Goal: Task Accomplishment & Management: Complete application form

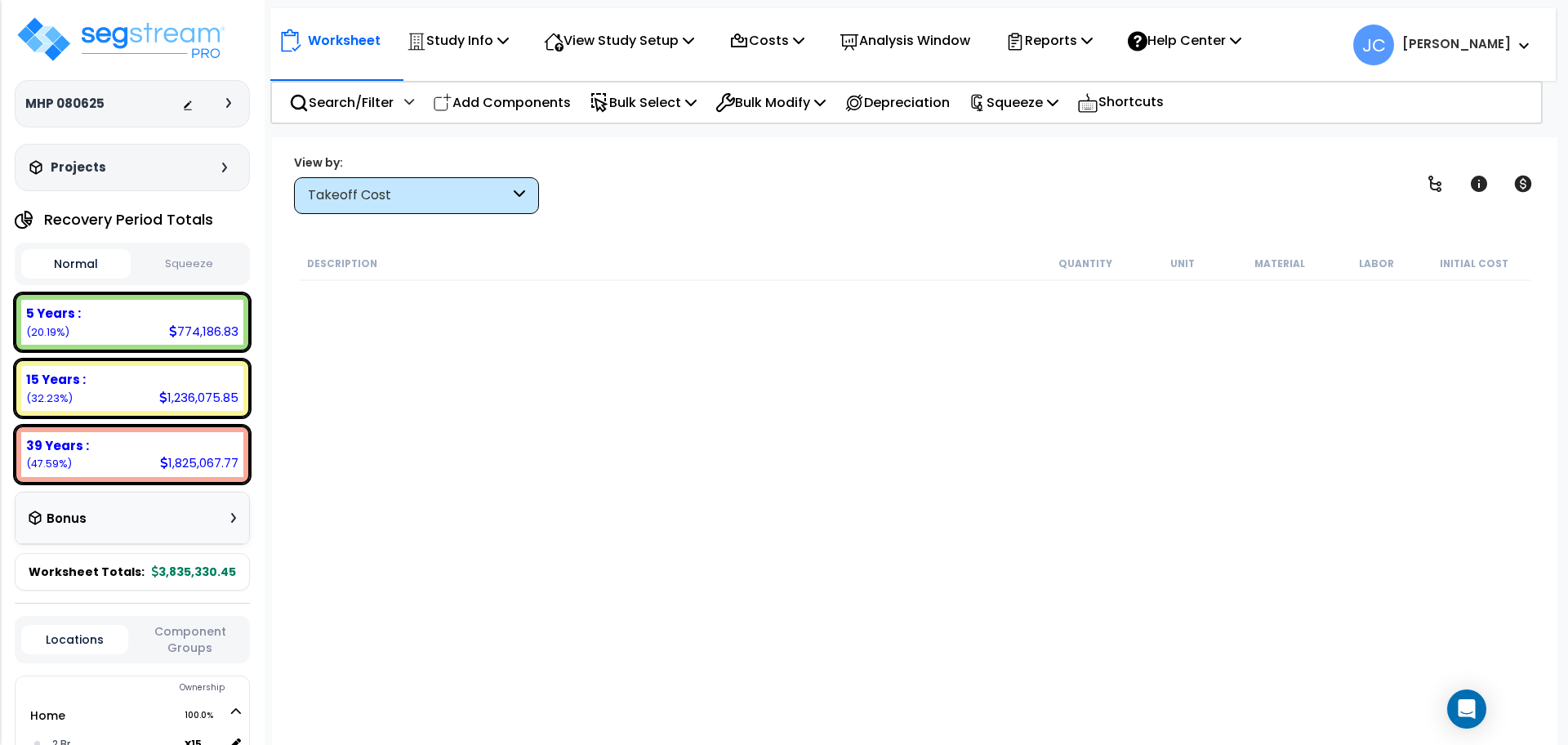
click at [494, 208] on div "Takeoff Cost" at bounding box center [416, 195] width 245 height 37
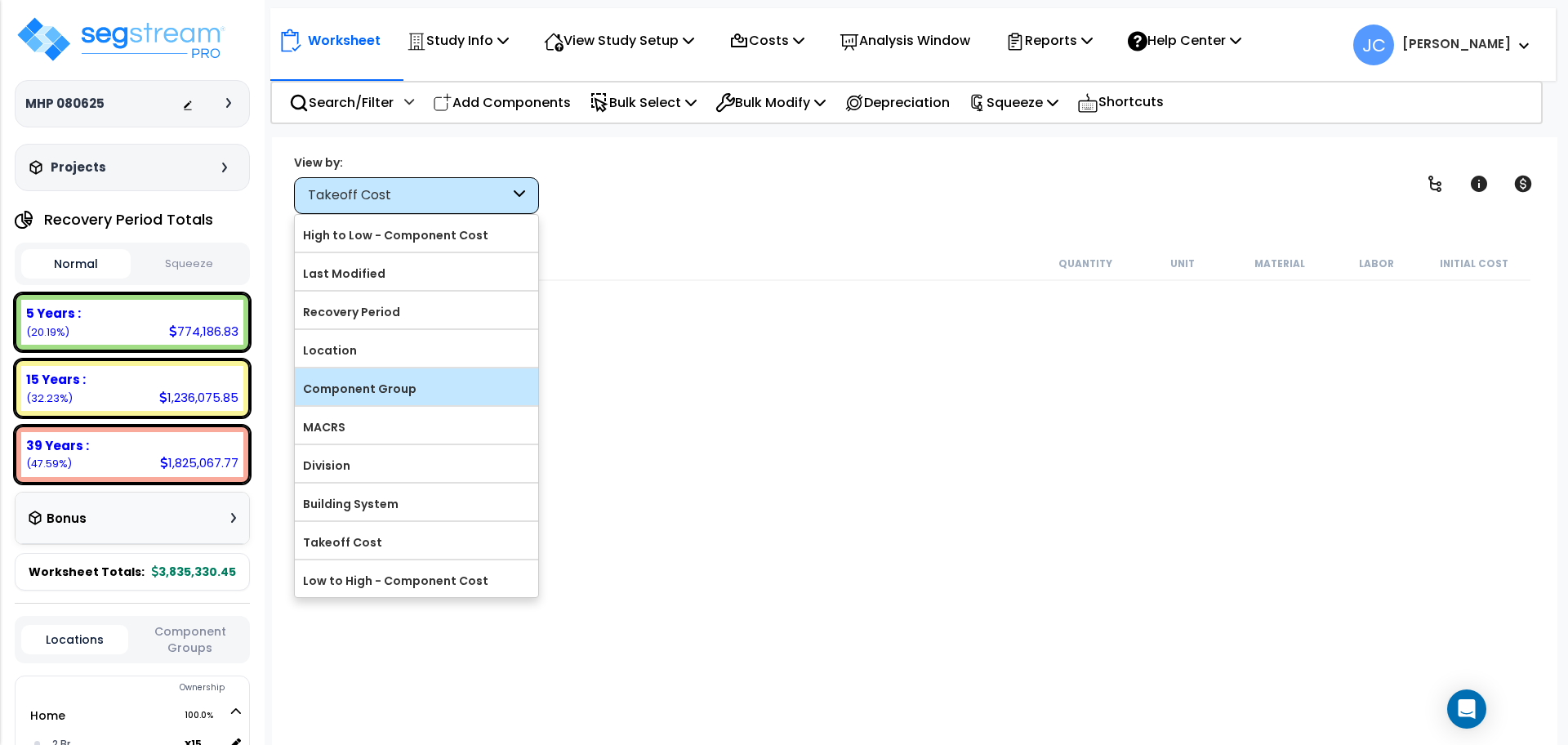
click at [443, 370] on div "Component Group" at bounding box center [416, 387] width 243 height 37
click at [452, 377] on label "Component Group" at bounding box center [416, 388] width 243 height 24
click at [0, 0] on input "Component Group" at bounding box center [0, 0] width 0 height 0
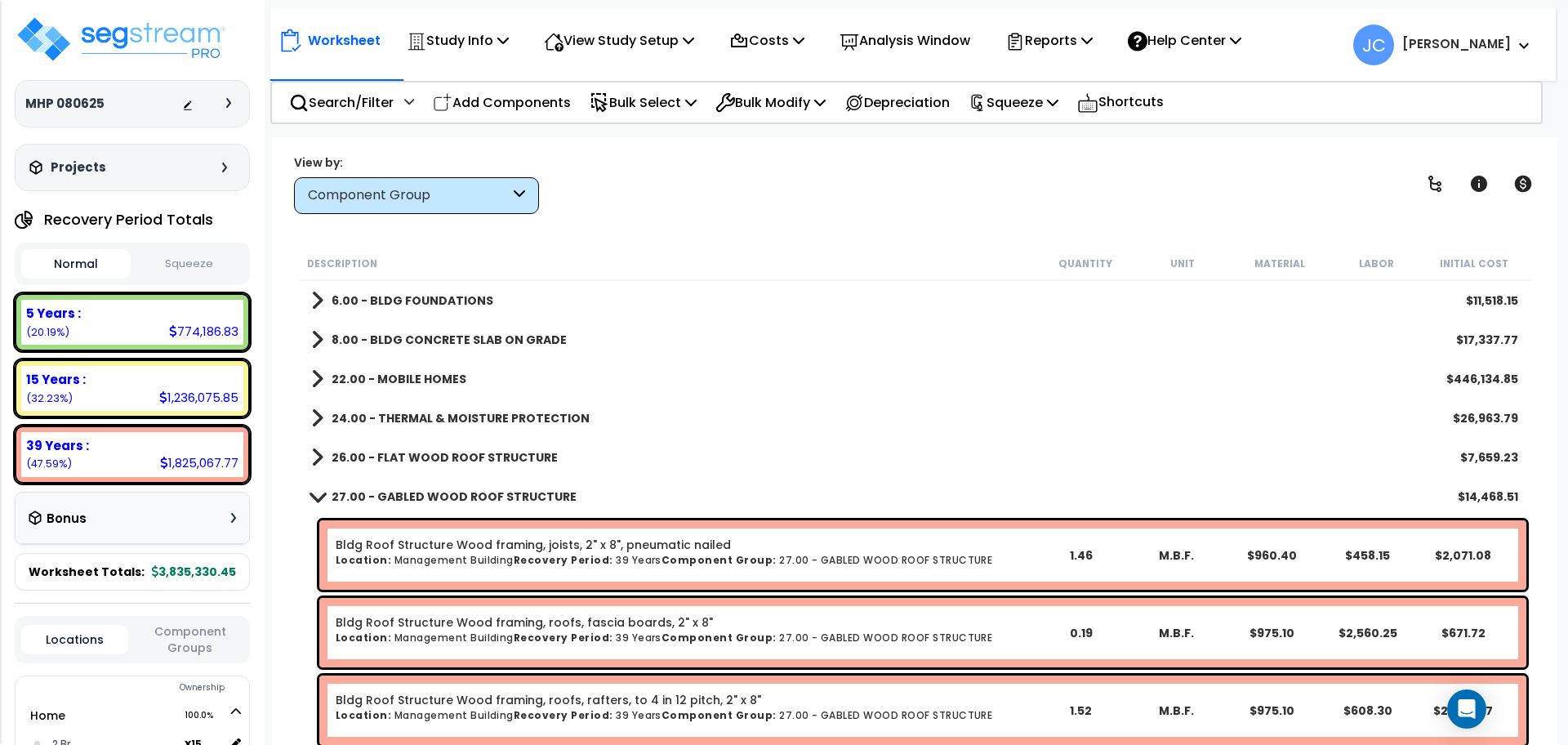
click at [1457, 167] on div "Squeeze Warning Show/Hide Children Toggle Record Info Toggle Cost" at bounding box center [1479, 183] width 124 height 33
click at [1444, 177] on link at bounding box center [1434, 184] width 36 height 36
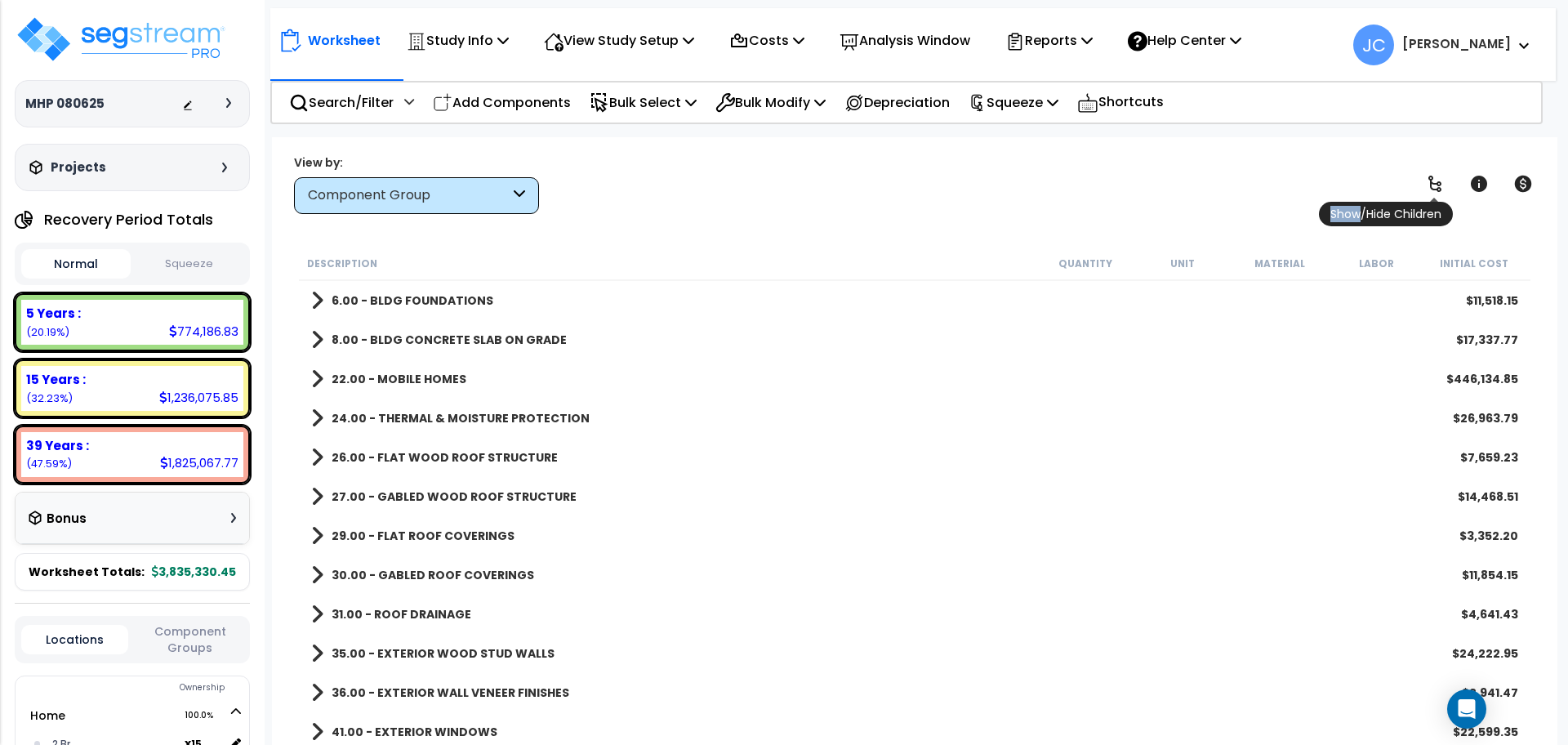
click at [1444, 177] on link at bounding box center [1434, 184] width 36 height 36
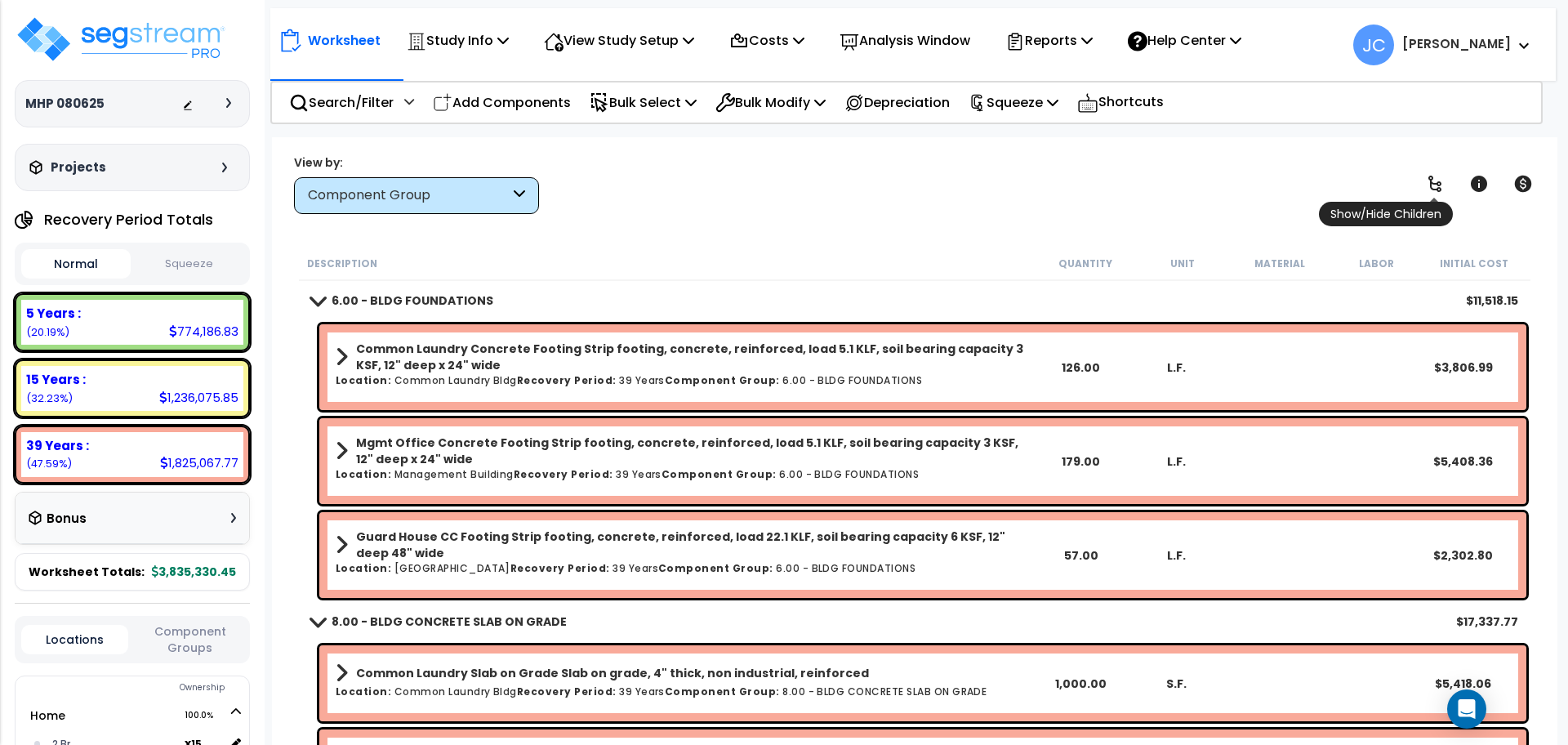
click at [1444, 177] on link at bounding box center [1434, 184] width 36 height 36
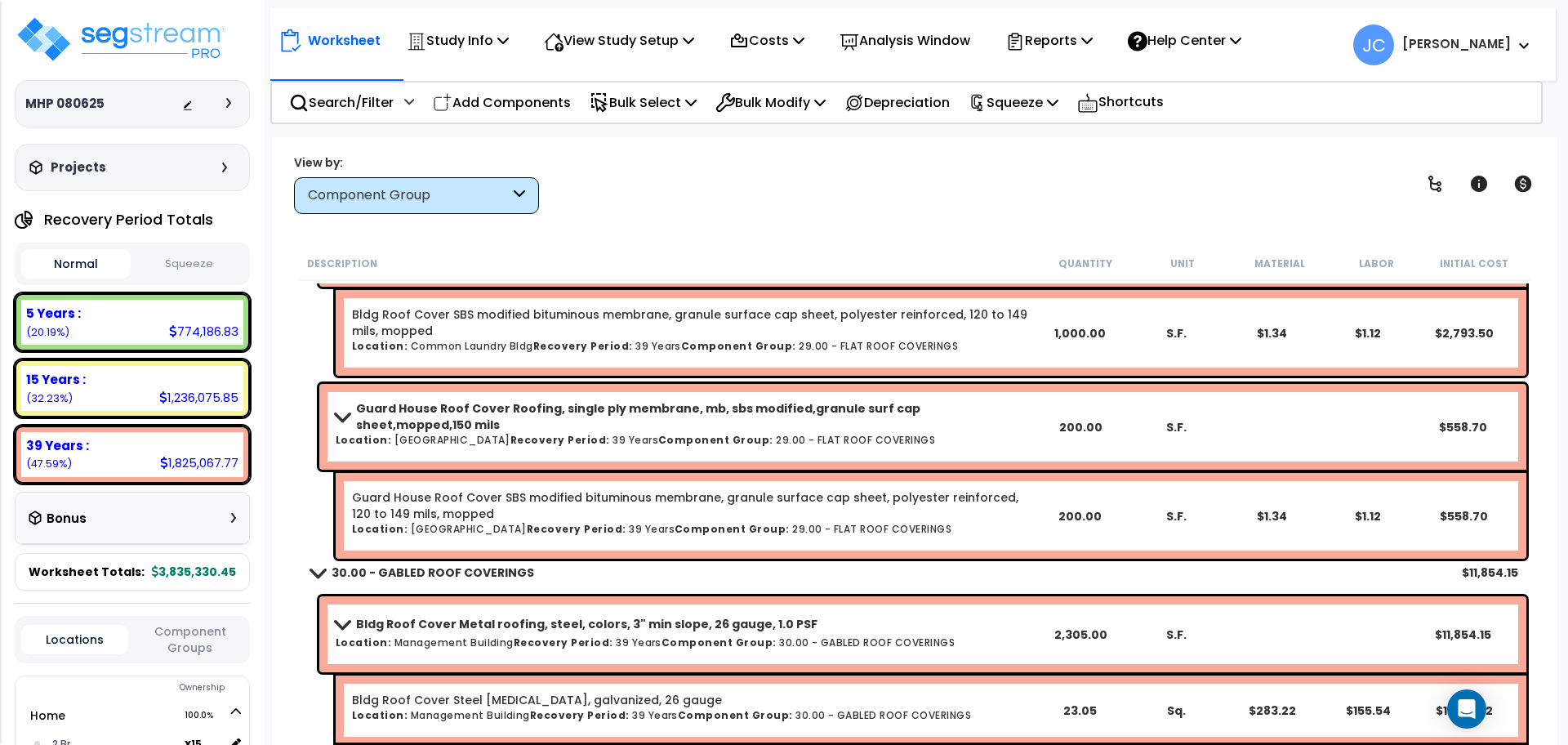
scroll to position [8050, 0]
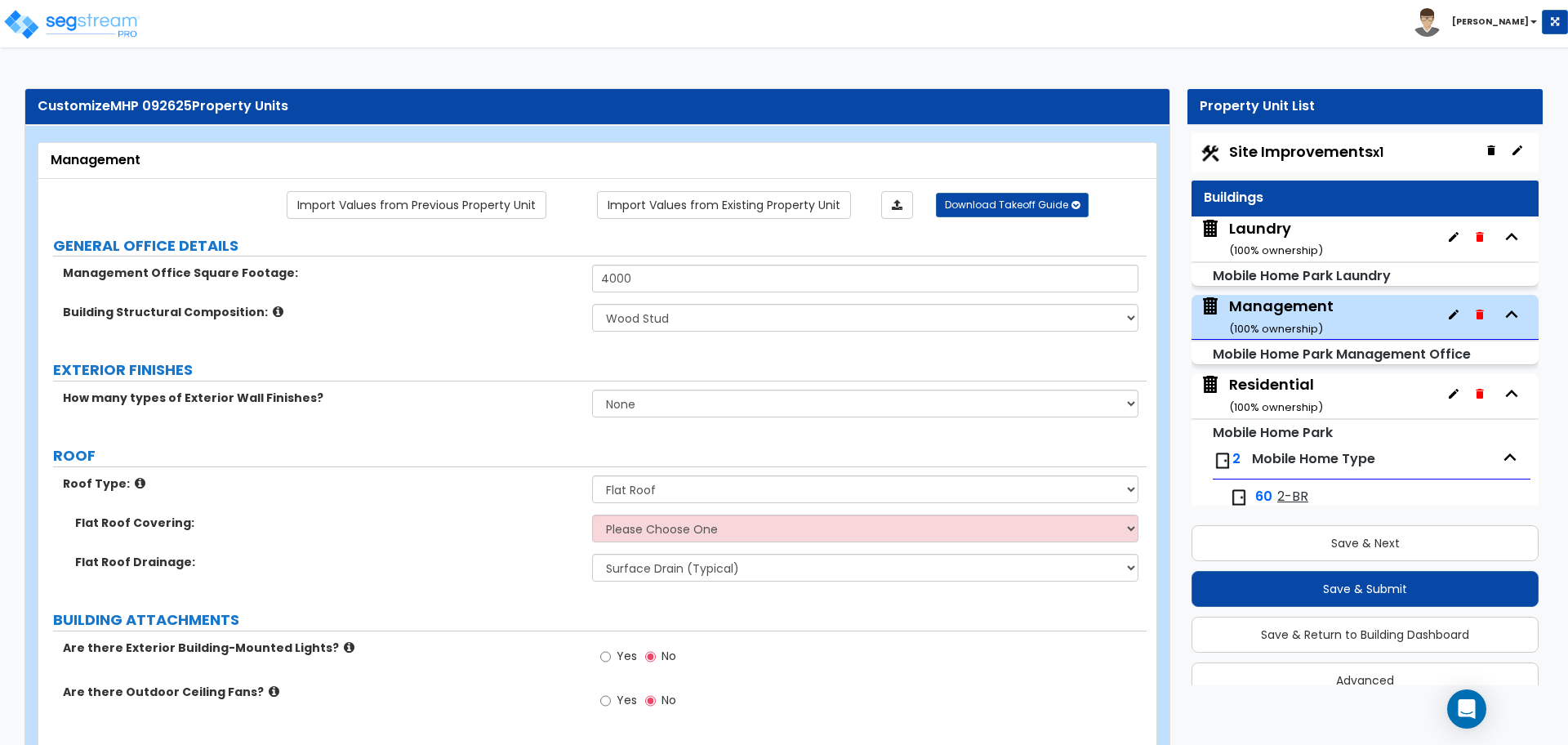
select select "3"
select select "2"
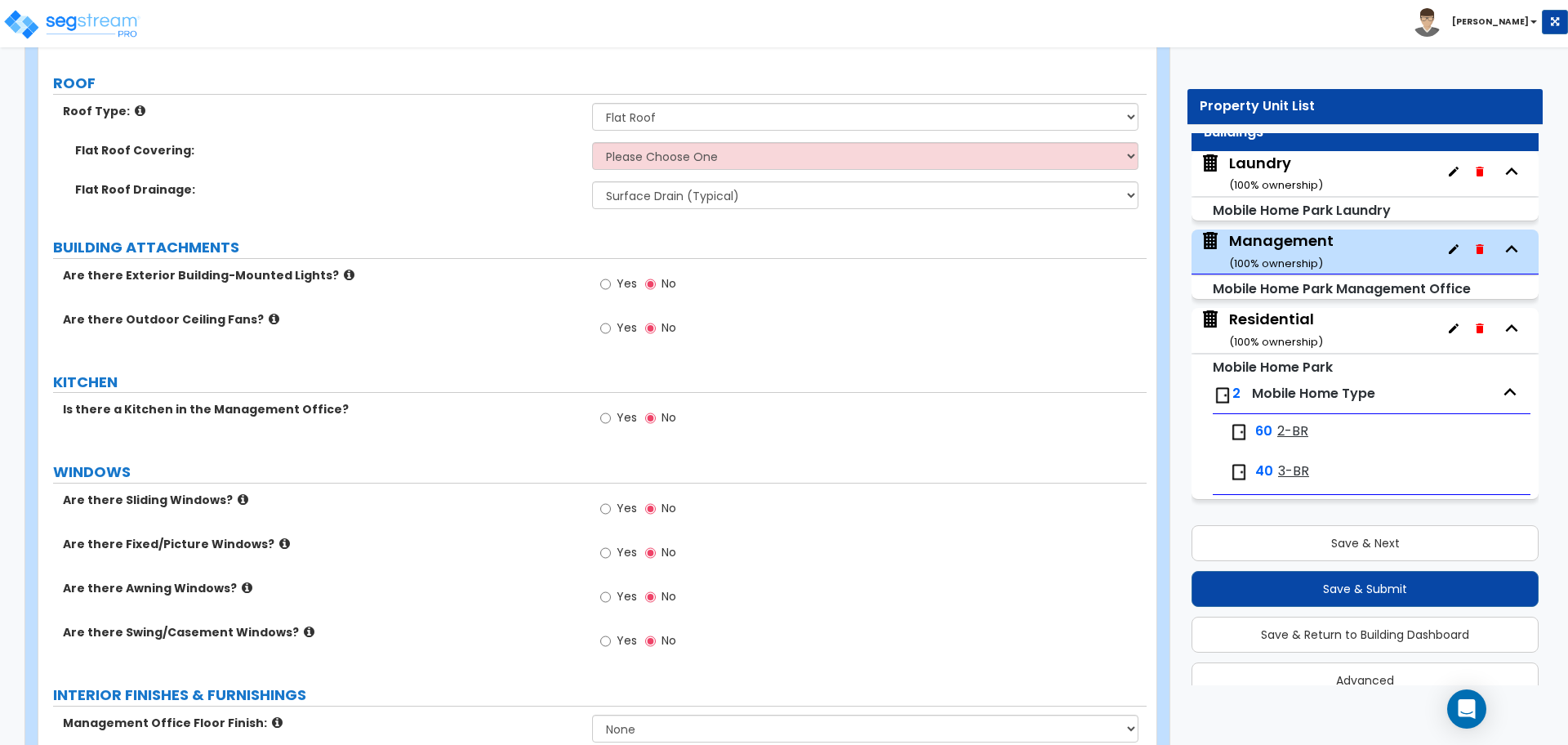
scroll to position [333, 0]
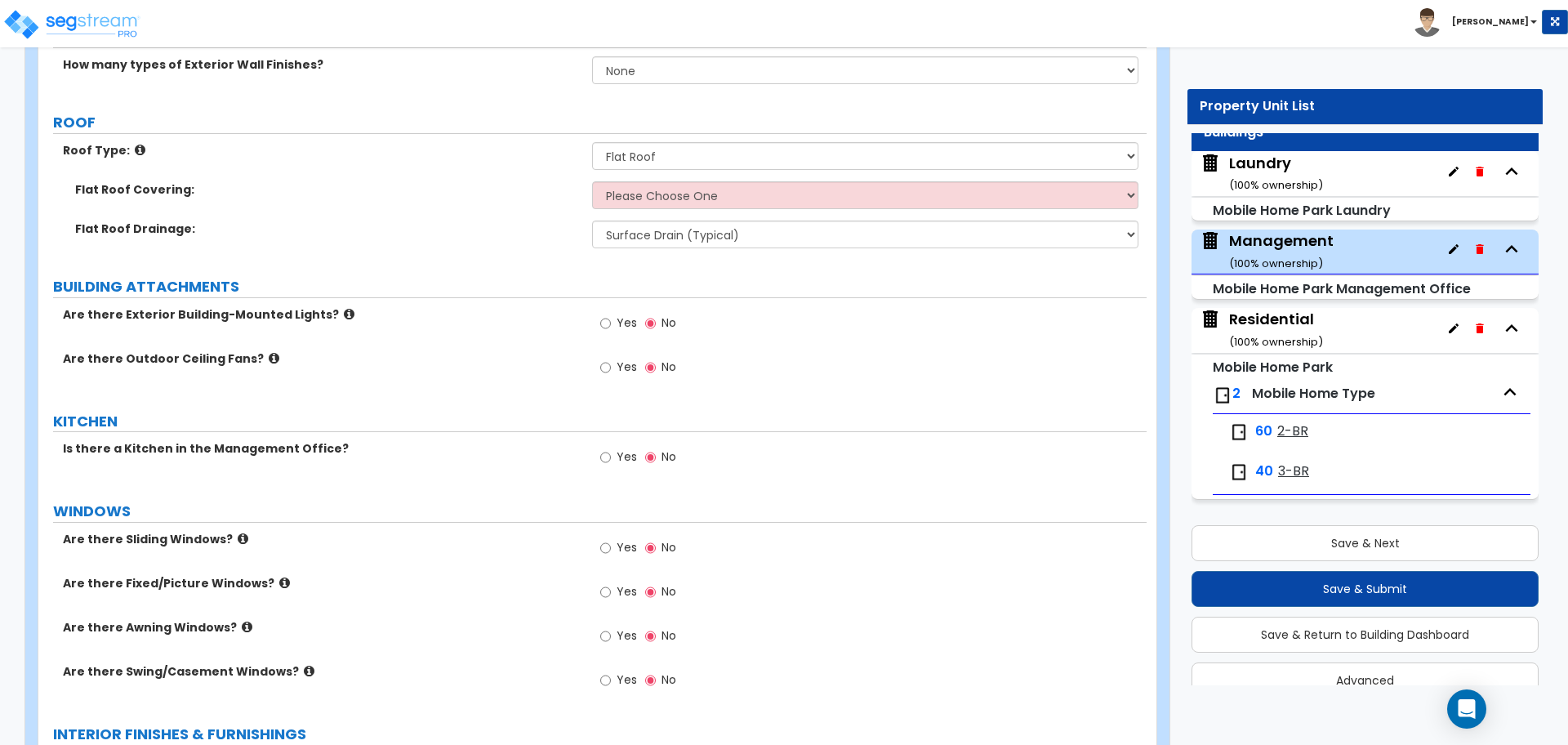
click at [1260, 171] on div "Laundry ( 100 % ownership)" at bounding box center [1276, 174] width 94 height 42
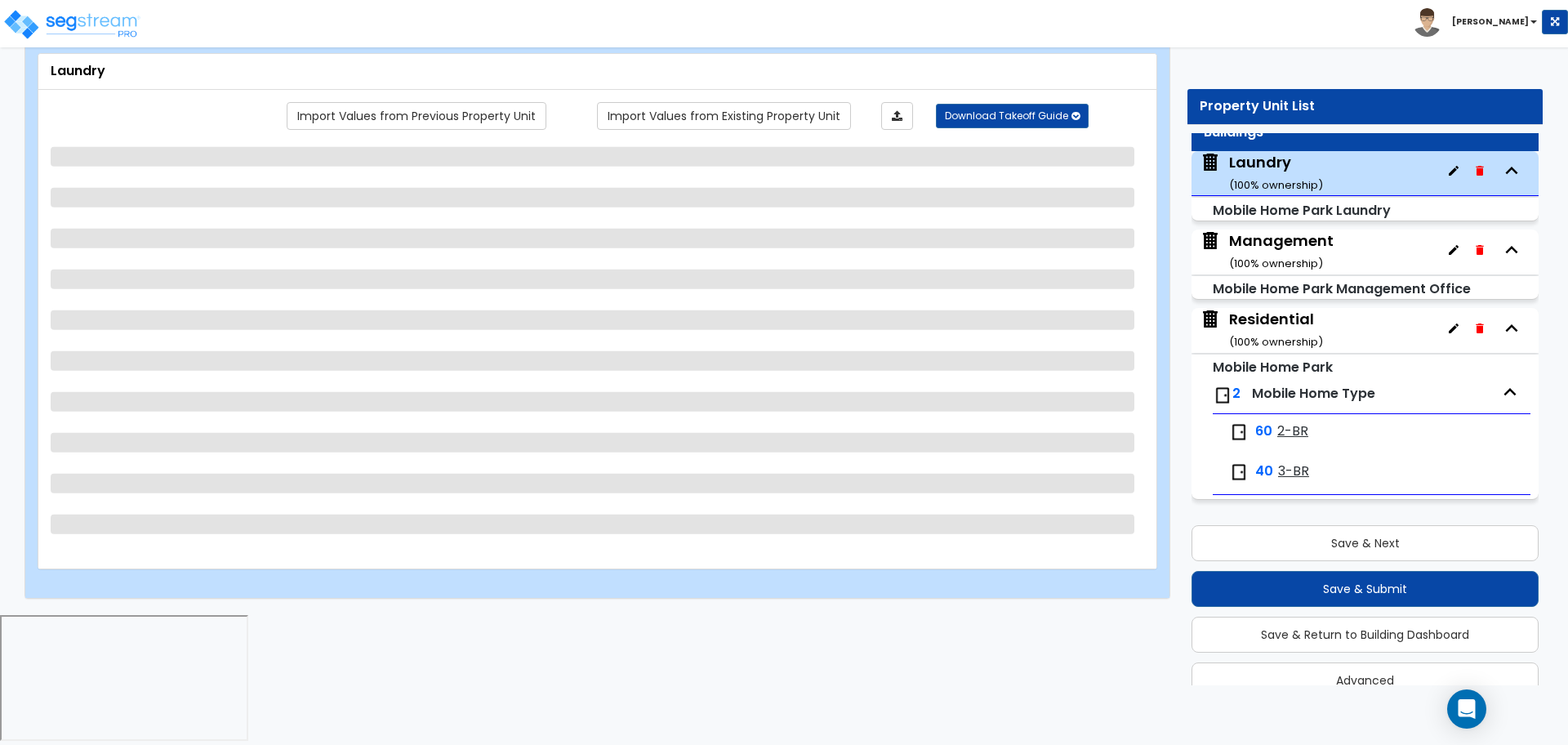
scroll to position [28, 0]
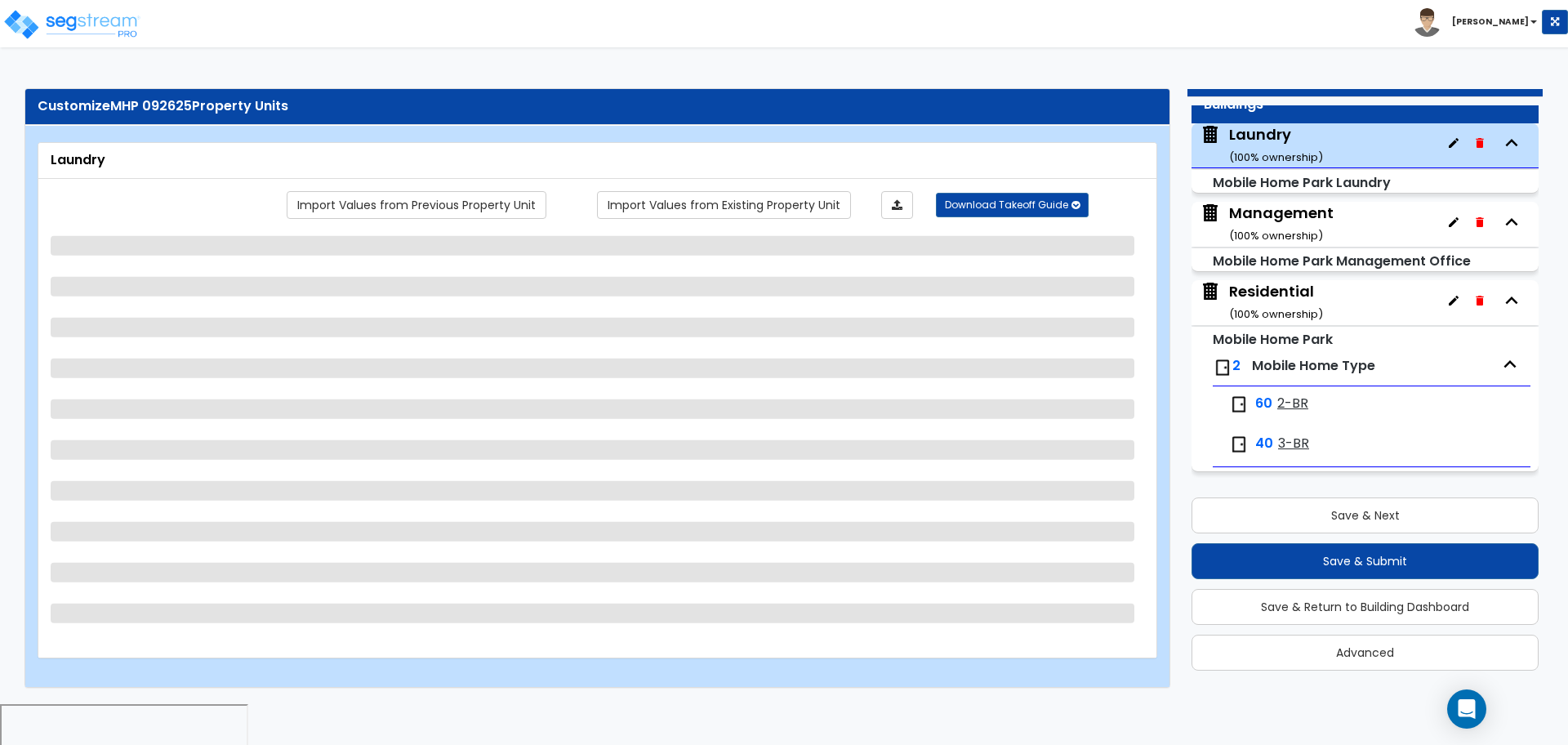
select select "1"
select select "2"
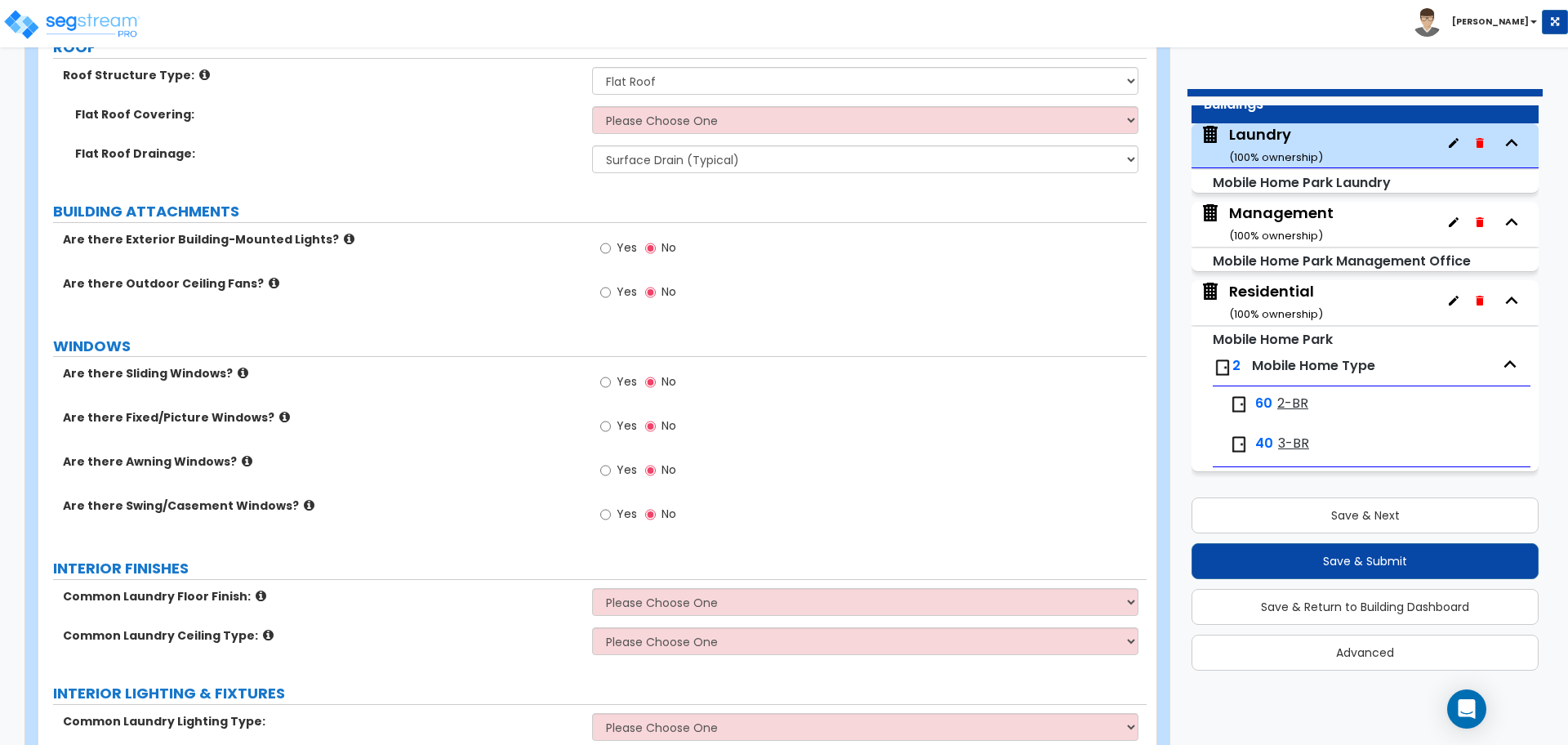
scroll to position [0, 0]
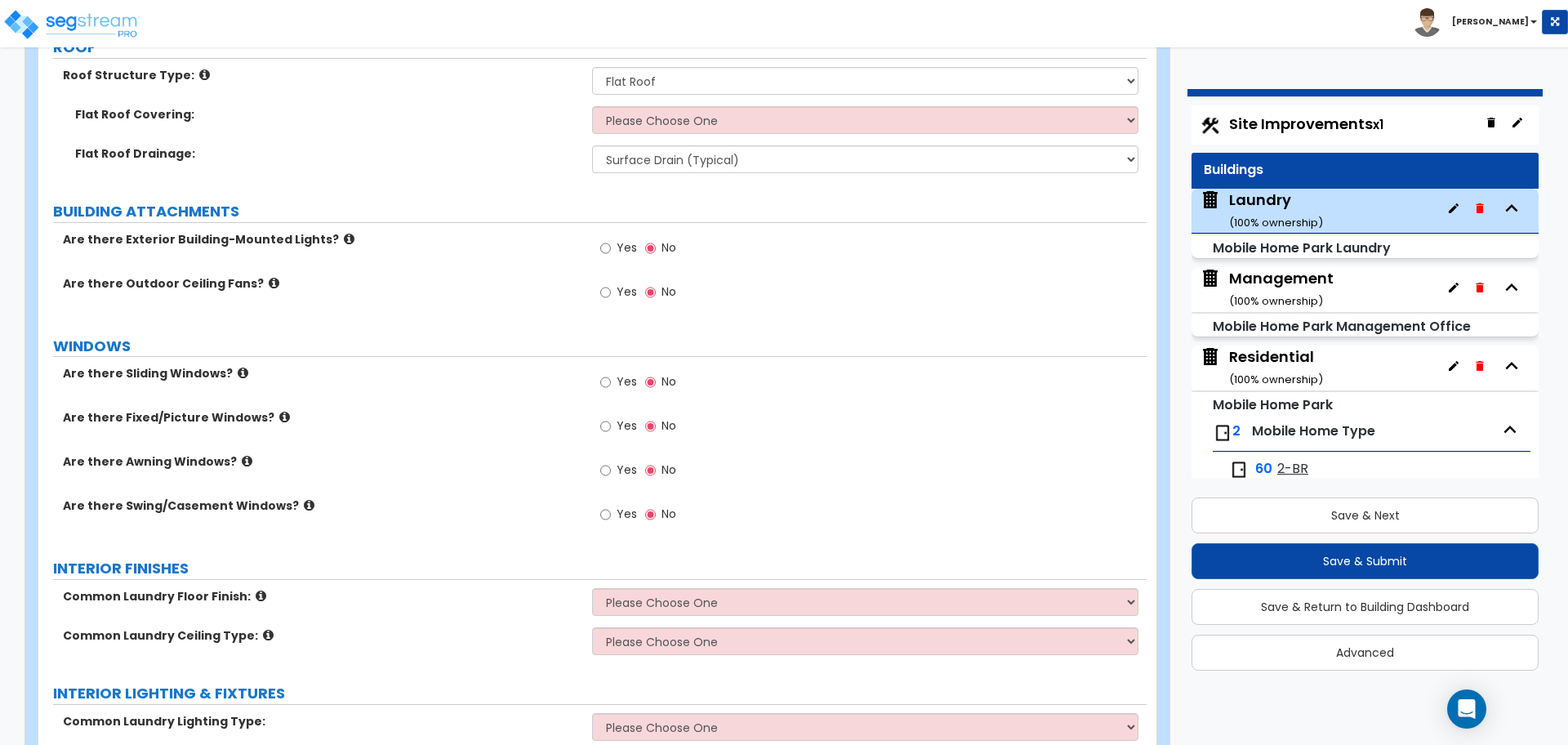
click at [1290, 119] on span "Site Improvements x1" at bounding box center [1306, 124] width 154 height 20
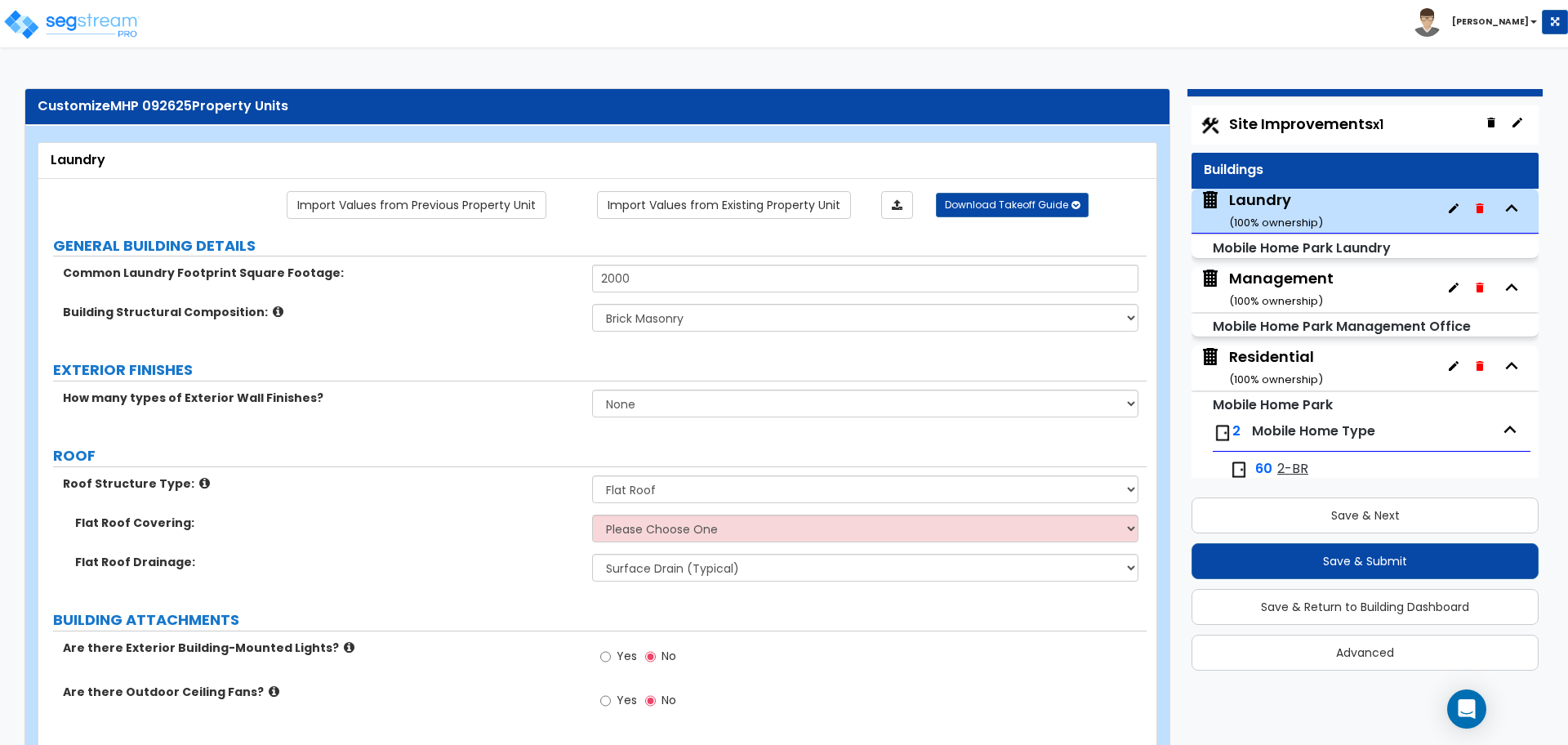
select select "2"
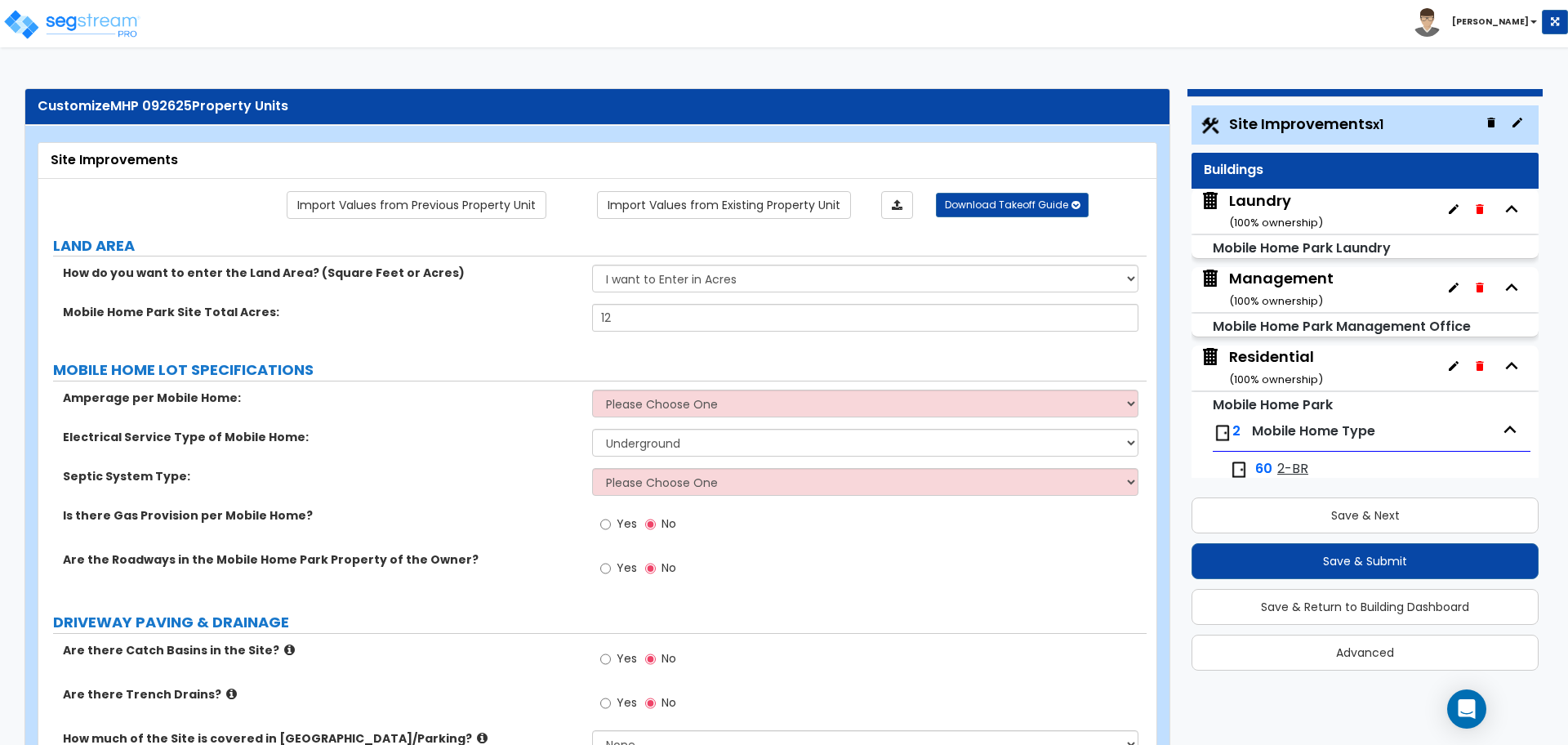
scroll to position [2216, 0]
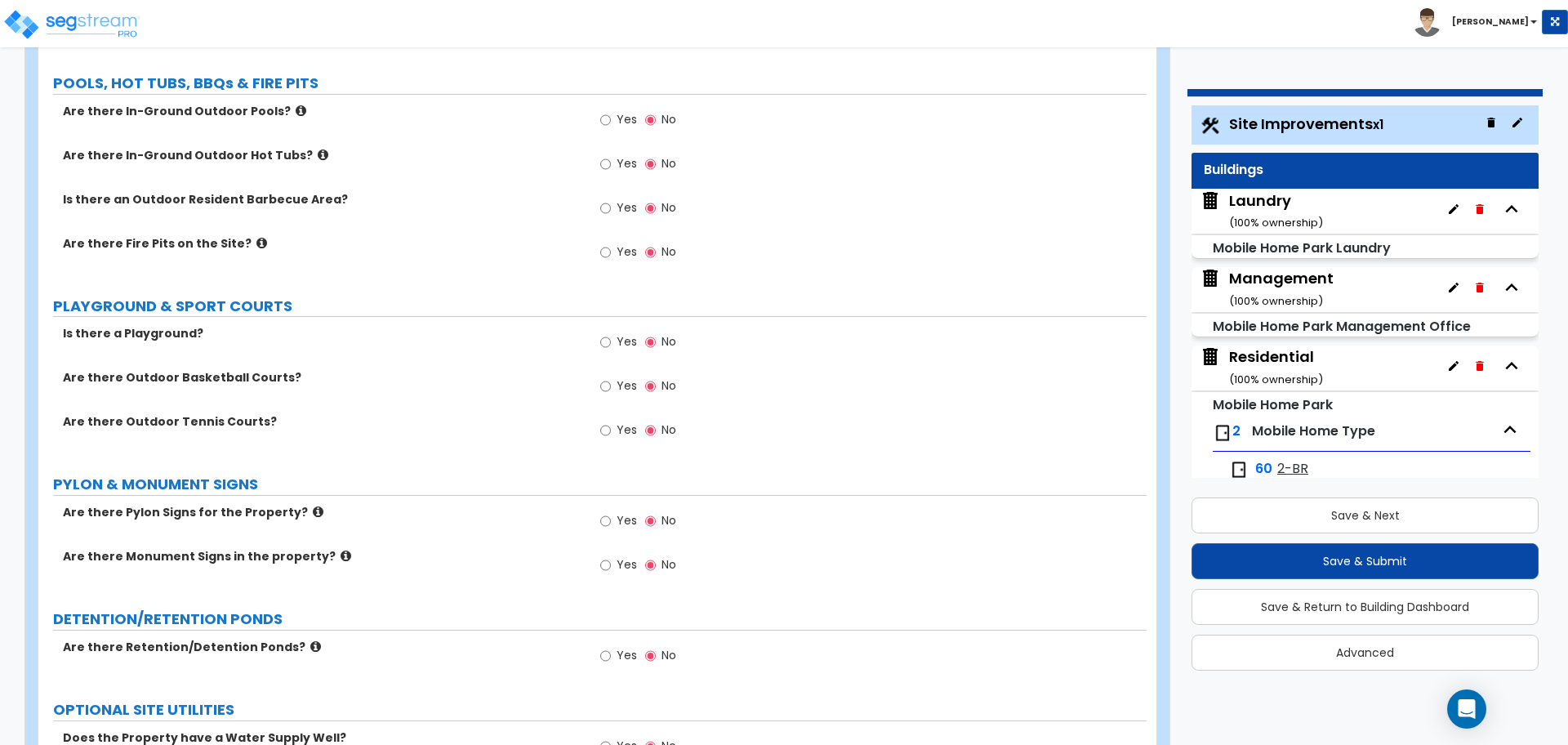
click at [613, 386] on label "Yes" at bounding box center [619, 388] width 37 height 28
click at [611, 386] on input "Yes" at bounding box center [605, 387] width 11 height 18
radio input "true"
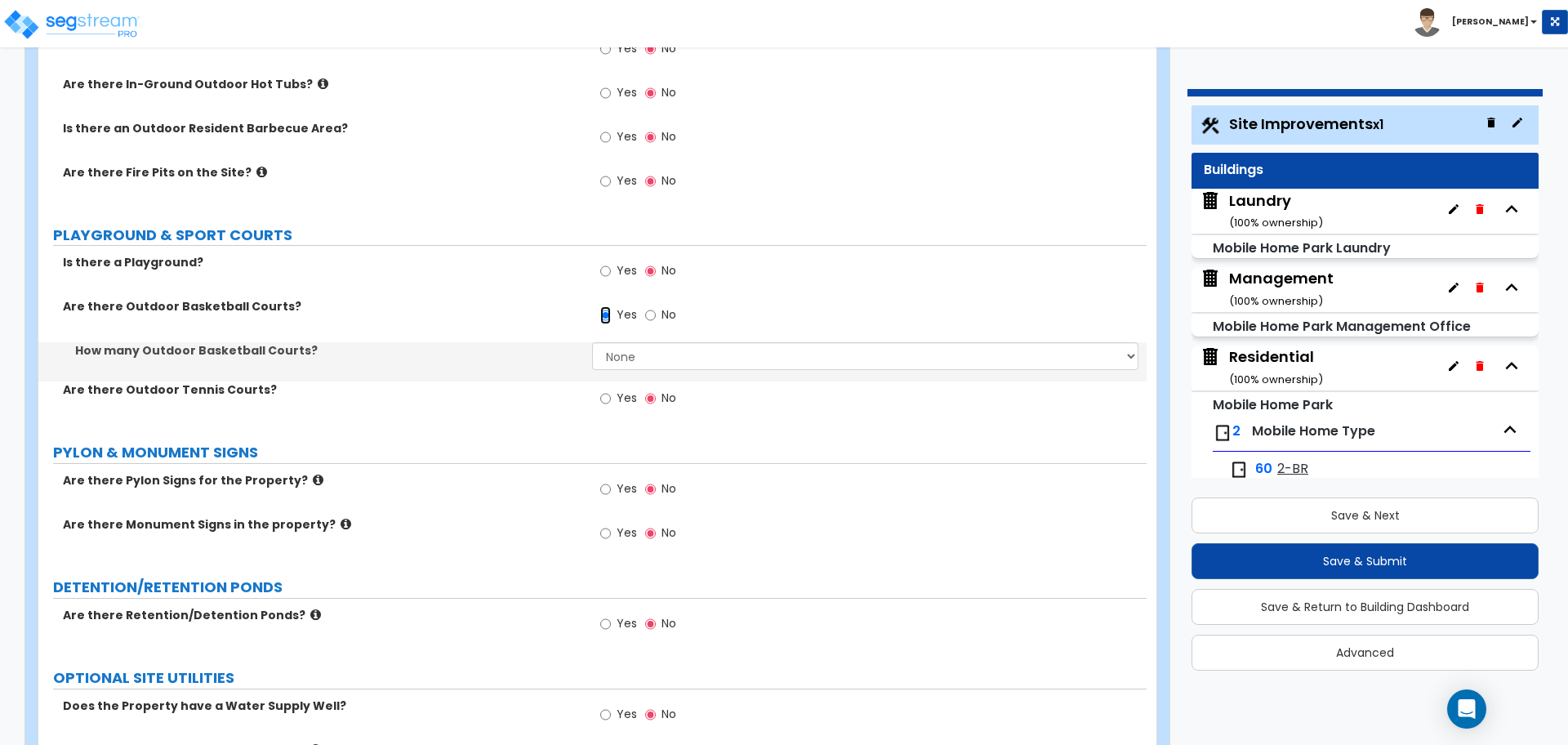
scroll to position [2288, 0]
click at [637, 353] on select "None 1 2 3 4 5" at bounding box center [864, 355] width 545 height 28
click at [613, 389] on label "Yes" at bounding box center [619, 399] width 37 height 28
click at [611, 389] on input "Yes" at bounding box center [605, 398] width 11 height 18
radio input "true"
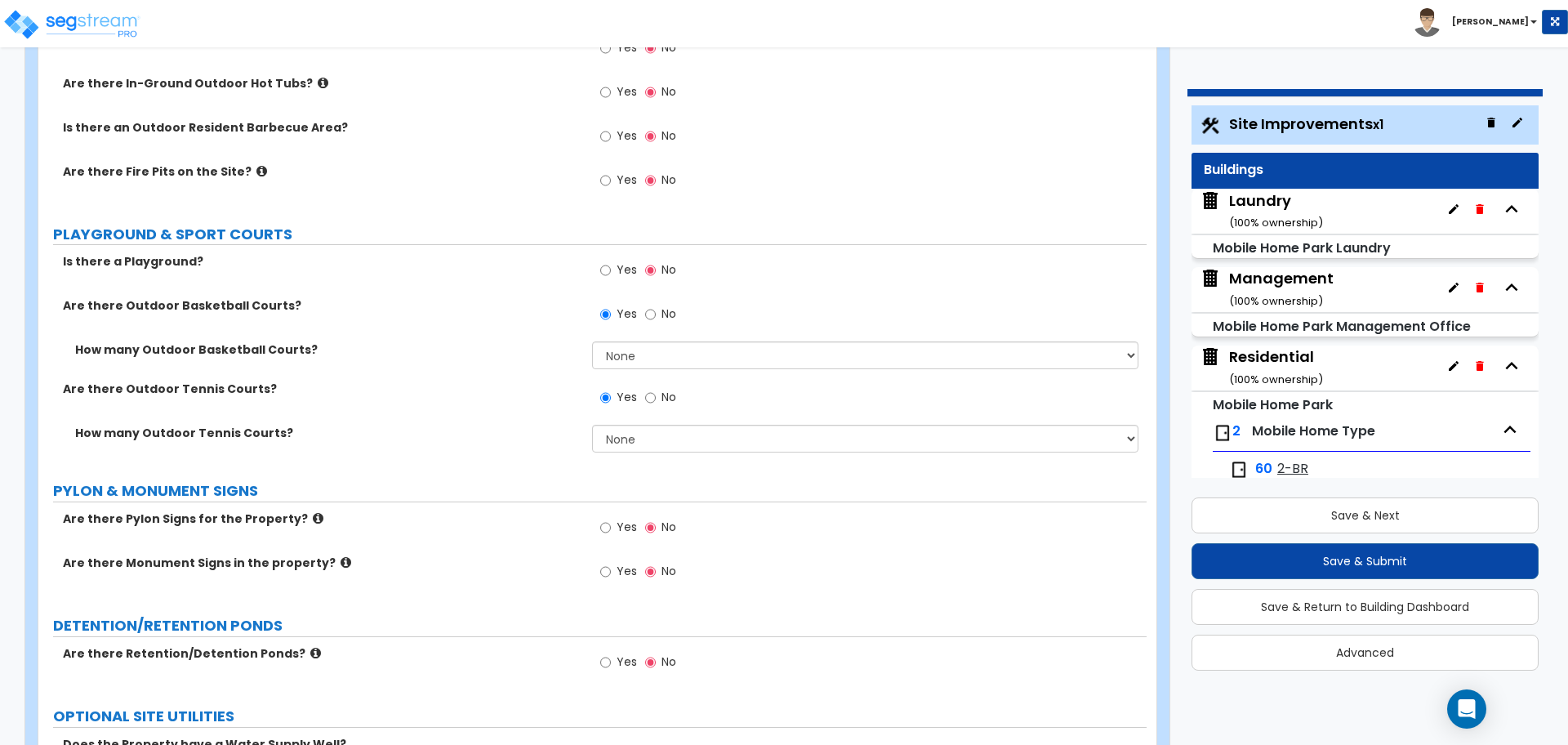
click at [667, 315] on span "No" at bounding box center [669, 314] width 15 height 17
click at [655, 315] on input "No" at bounding box center [650, 315] width 11 height 18
radio input "false"
radio input "true"
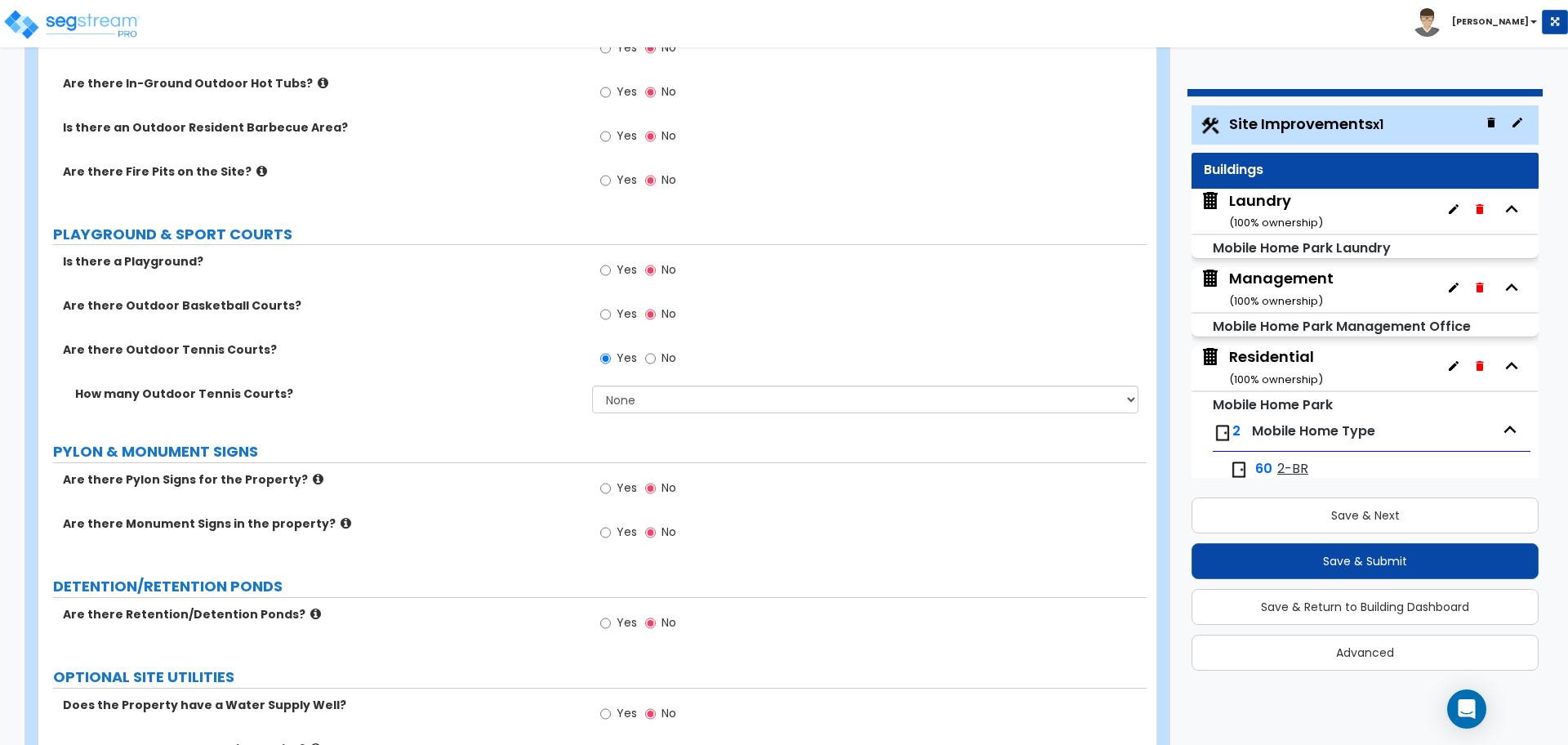
click at [668, 347] on label "No" at bounding box center [660, 360] width 31 height 28
click at [655, 350] on input "No" at bounding box center [650, 359] width 11 height 18
radio input "false"
radio input "true"
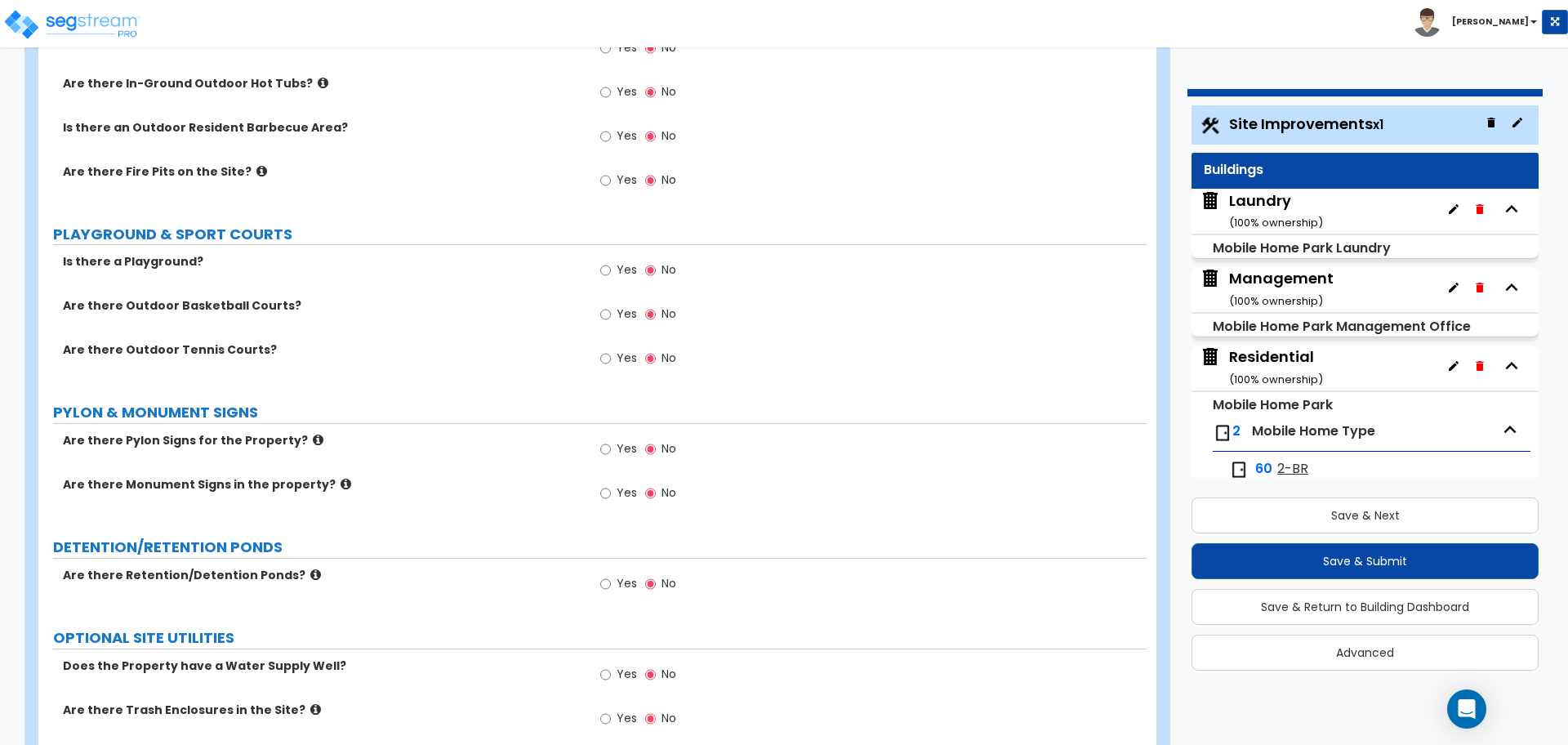
click at [1272, 277] on div "Management ( 100 % ownership)" at bounding box center [1281, 289] width 104 height 42
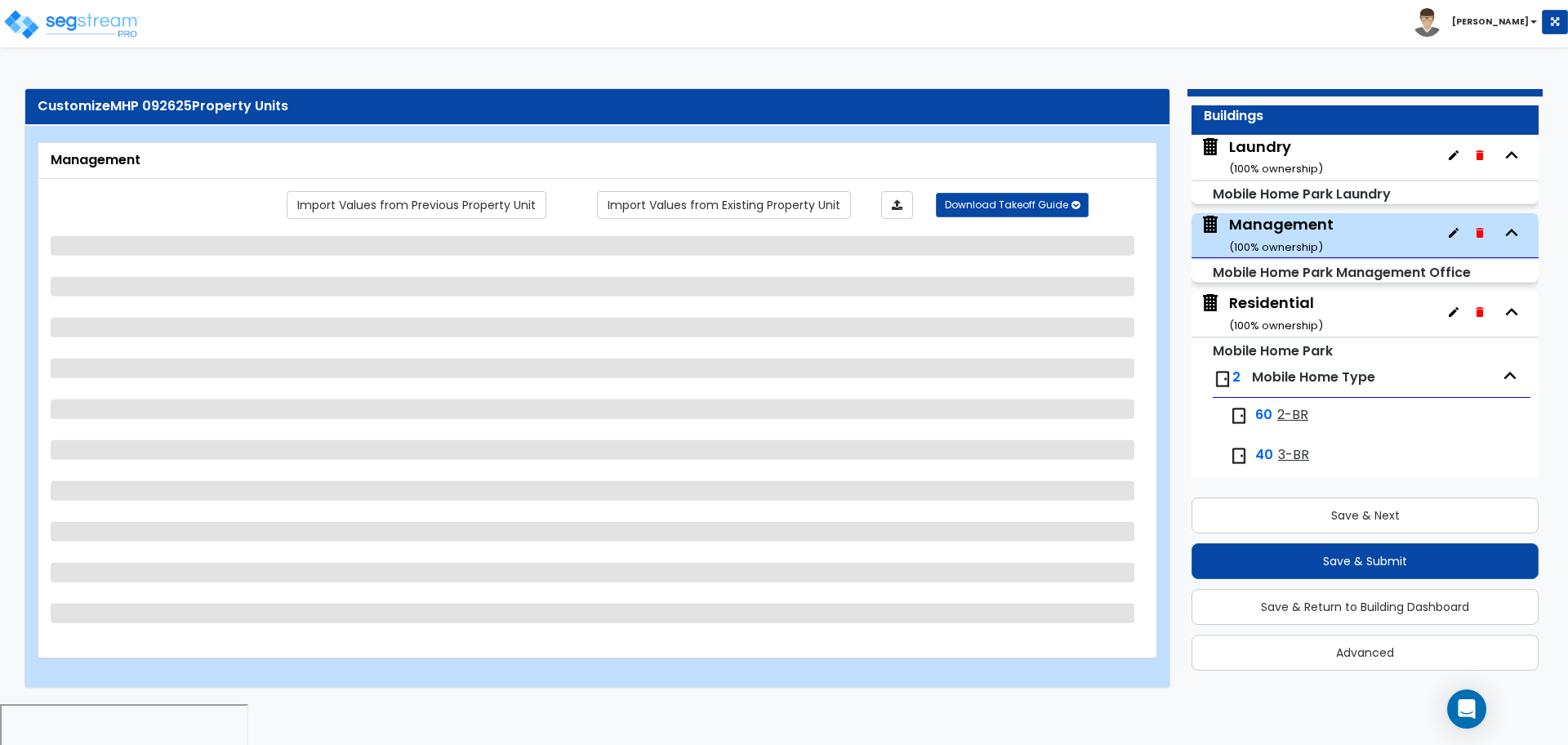
scroll to position [65, 0]
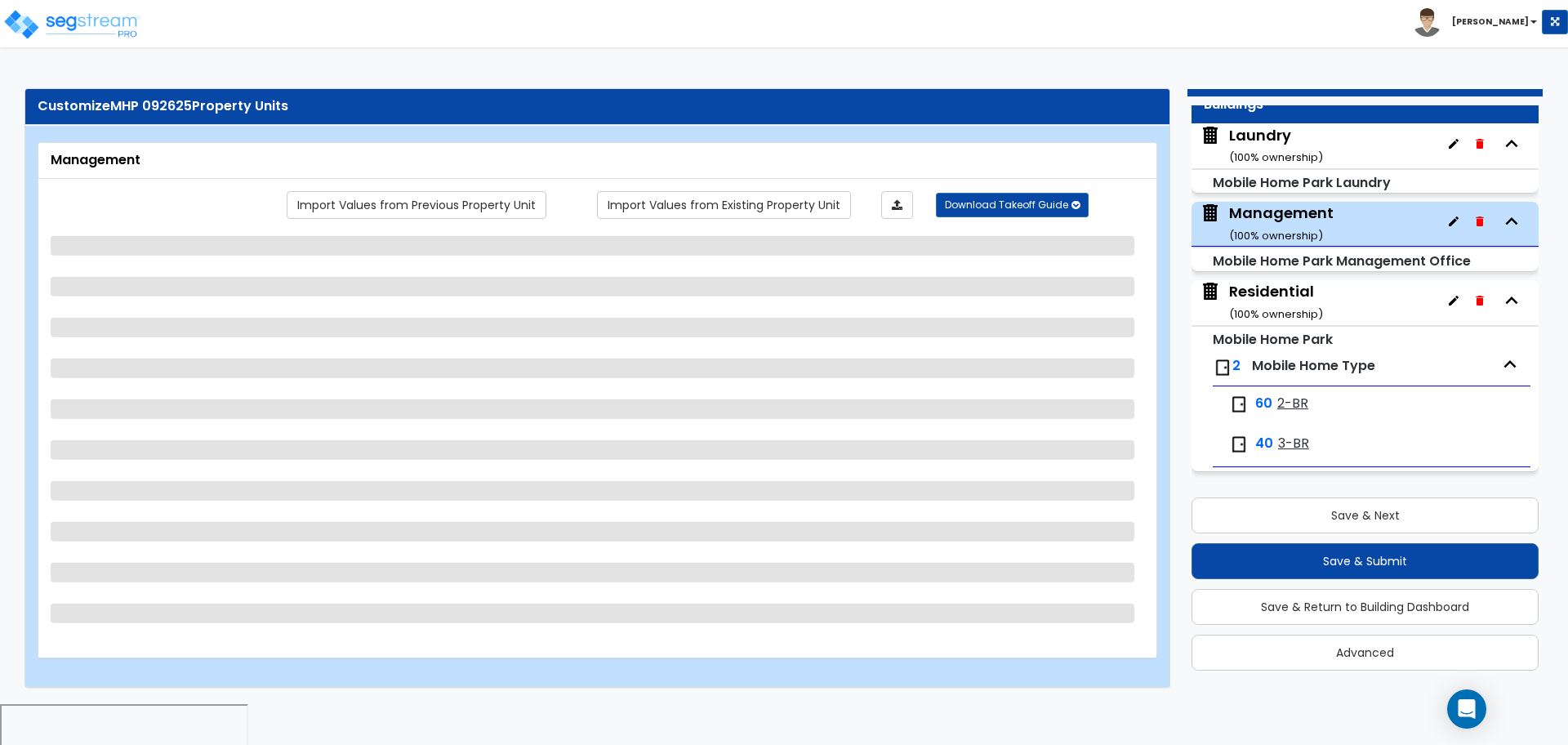
select select "3"
select select "2"
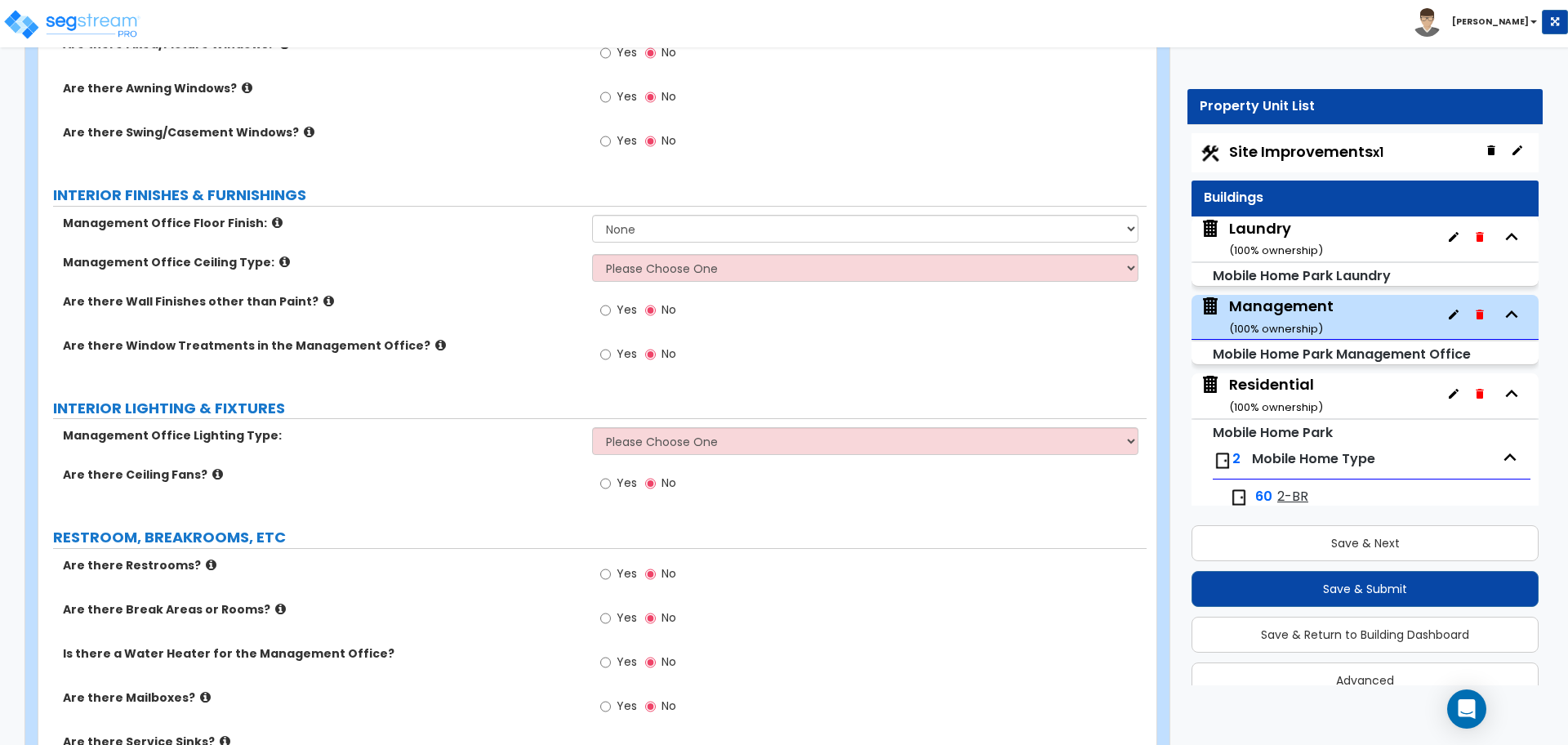
scroll to position [886, 0]
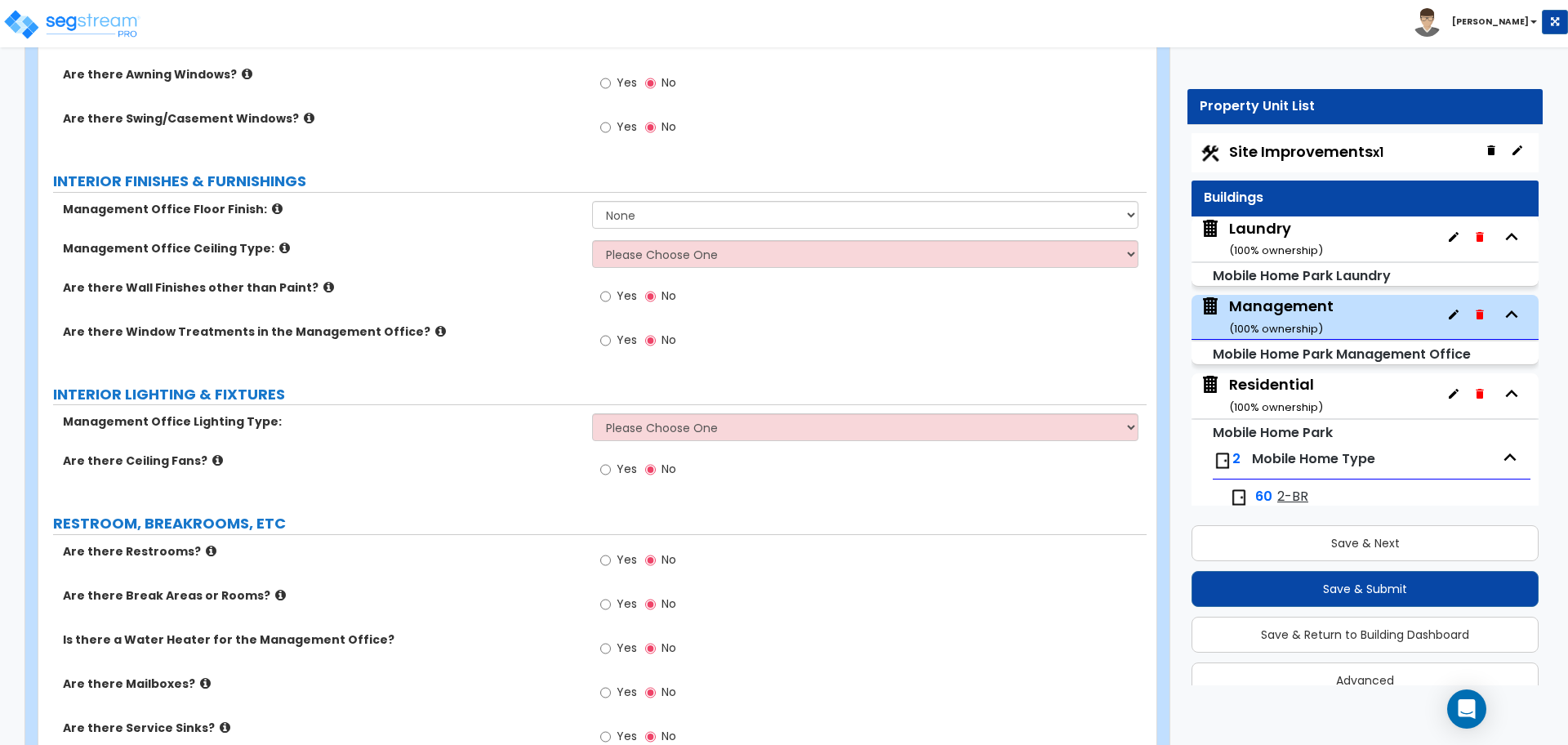
click at [1260, 241] on div "Laundry ( 100 % ownership)" at bounding box center [1276, 239] width 94 height 42
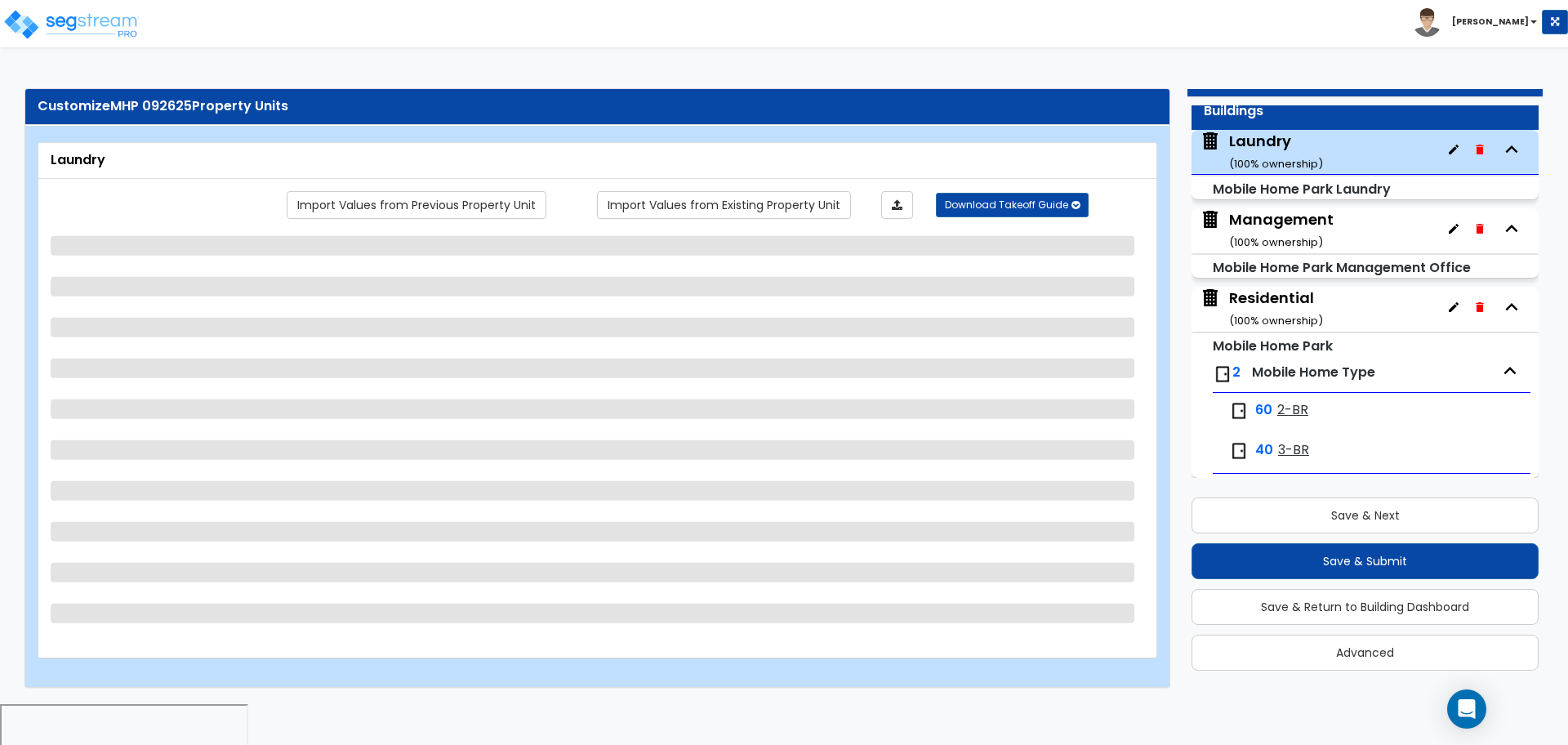
scroll to position [65, 0]
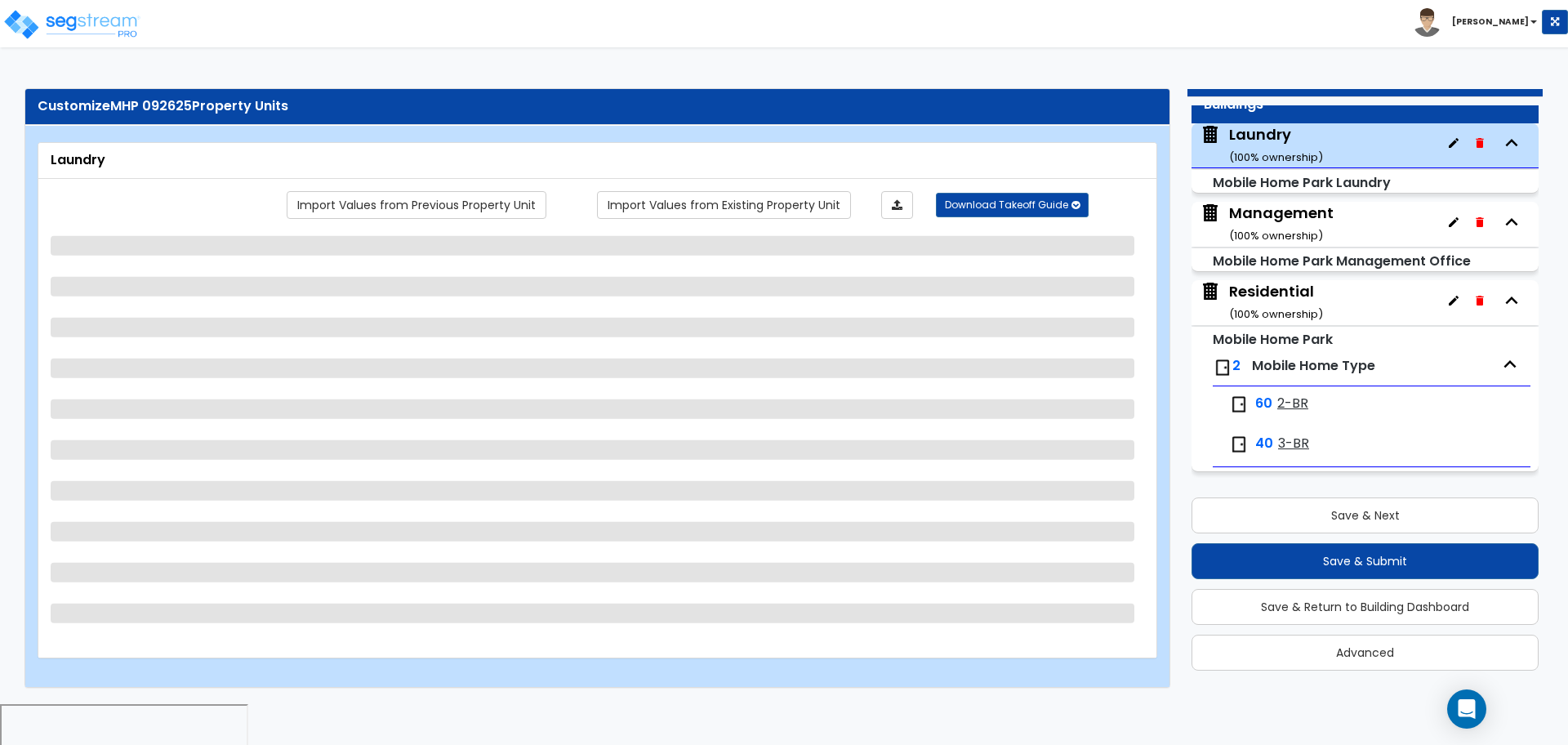
select select "1"
select select "2"
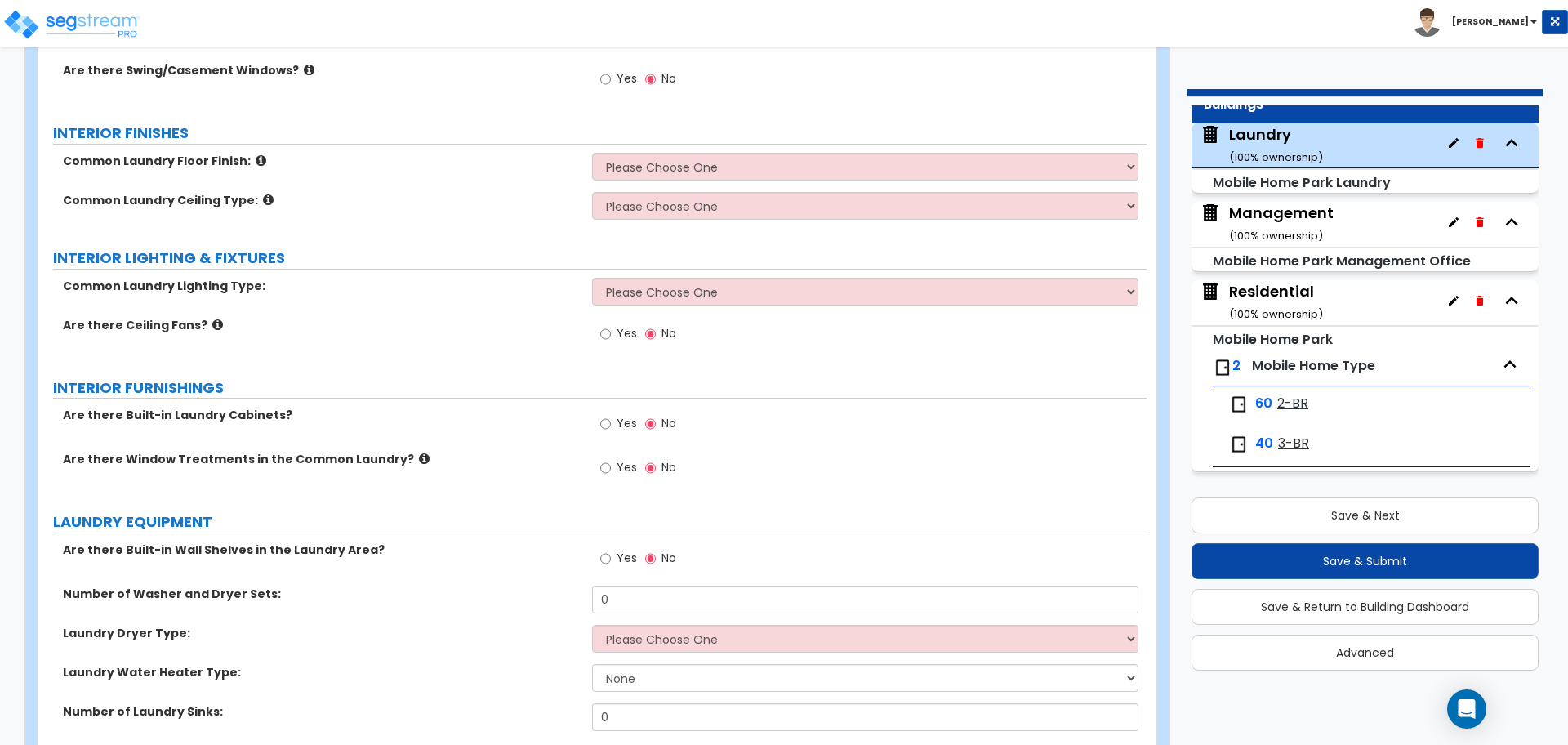
scroll to position [848, 0]
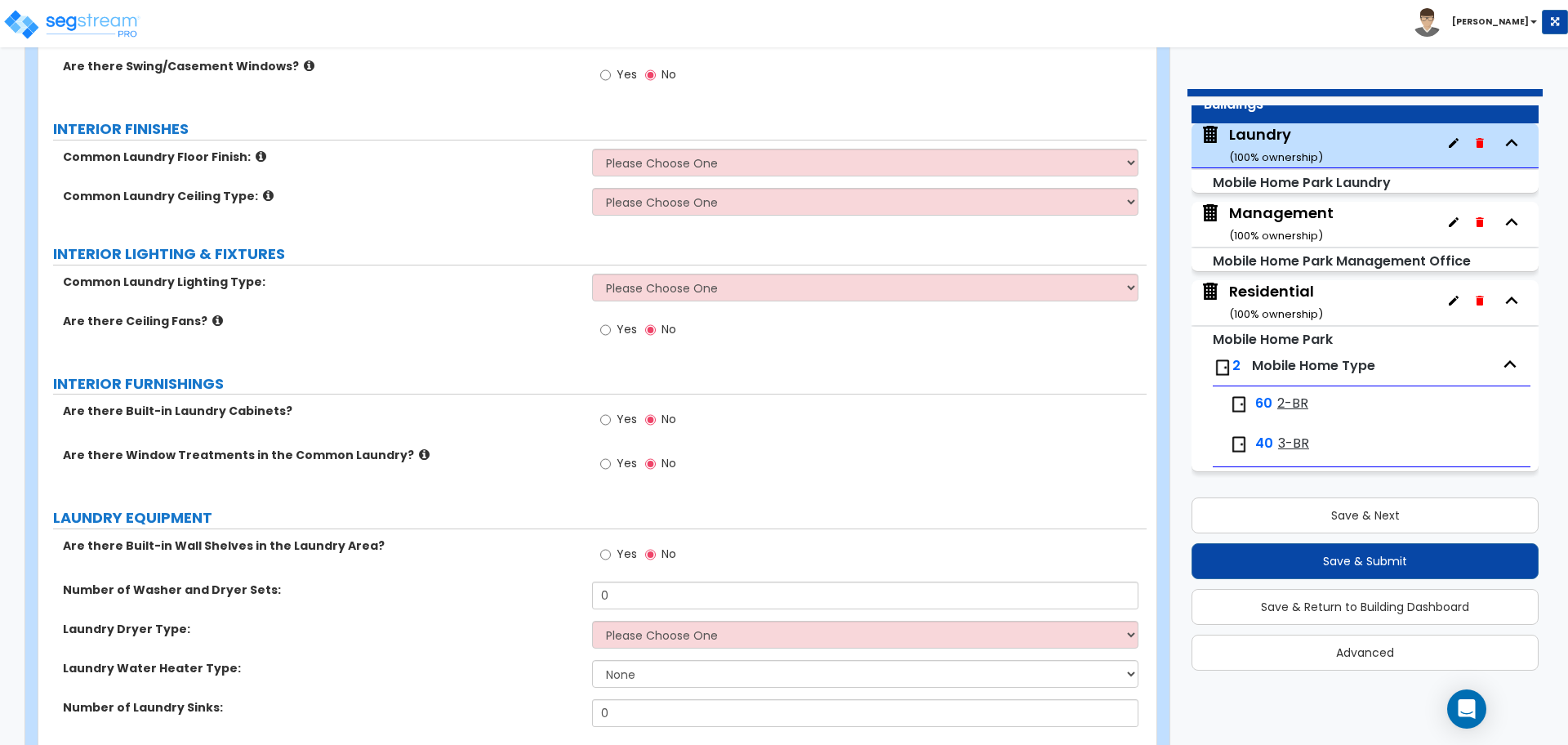
click at [615, 423] on label "Yes" at bounding box center [619, 421] width 37 height 28
click at [611, 423] on input "Yes" at bounding box center [605, 420] width 11 height 18
radio input "true"
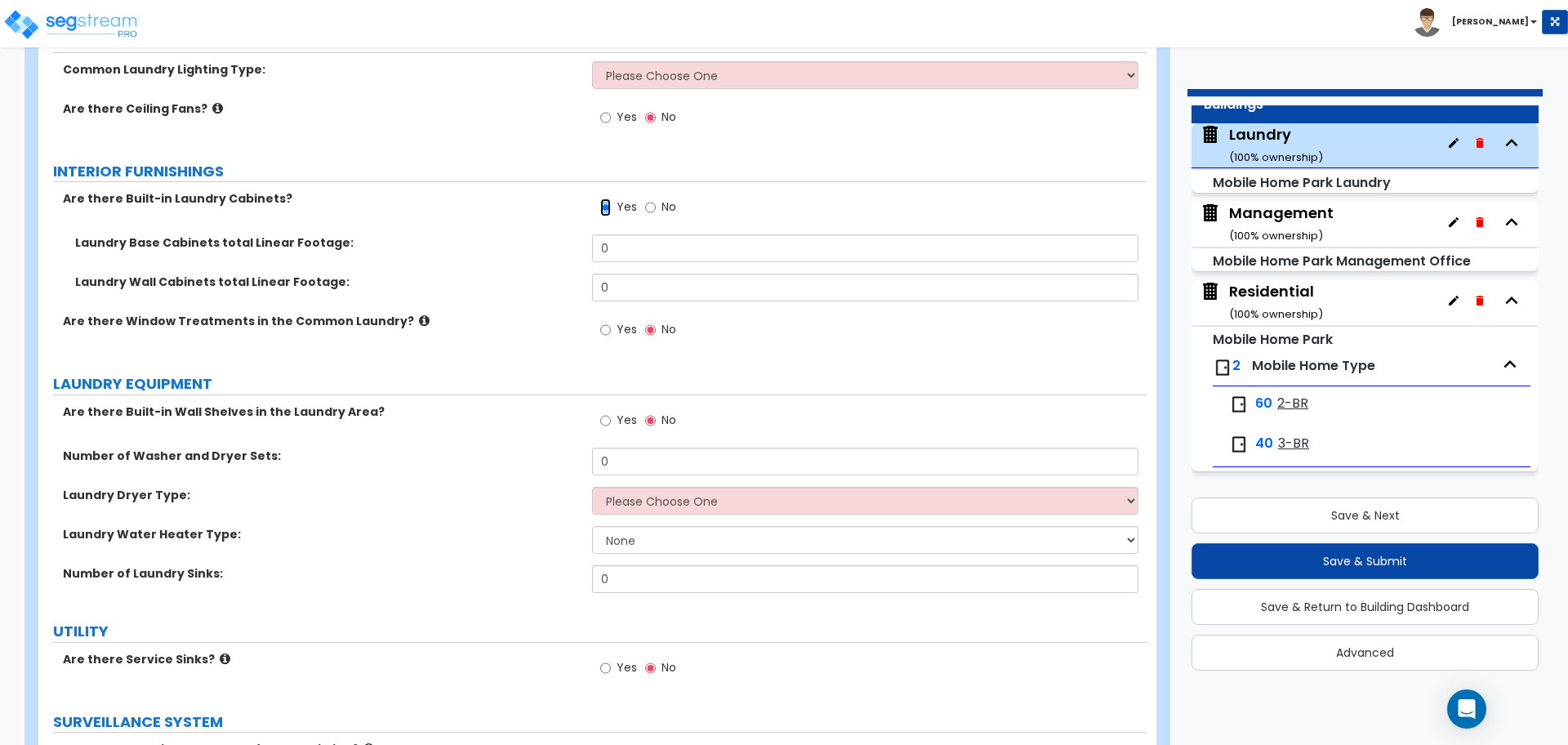
scroll to position [1062, 0]
click at [625, 401] on div "Yes No" at bounding box center [638, 419] width 93 height 38
click at [625, 412] on span "Yes" at bounding box center [626, 418] width 20 height 17
click at [611, 412] on input "Yes" at bounding box center [605, 418] width 11 height 18
radio input "true"
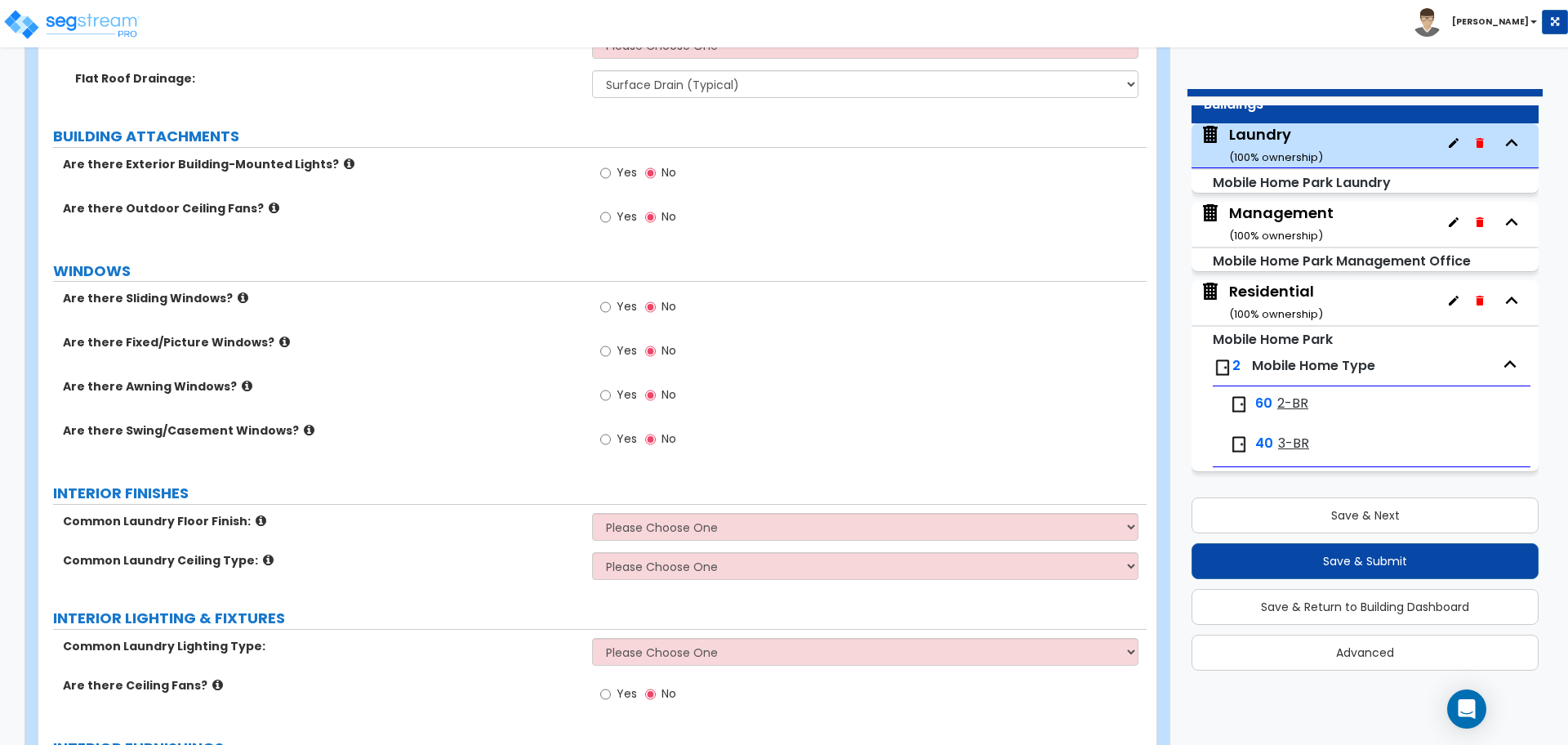
scroll to position [468, 0]
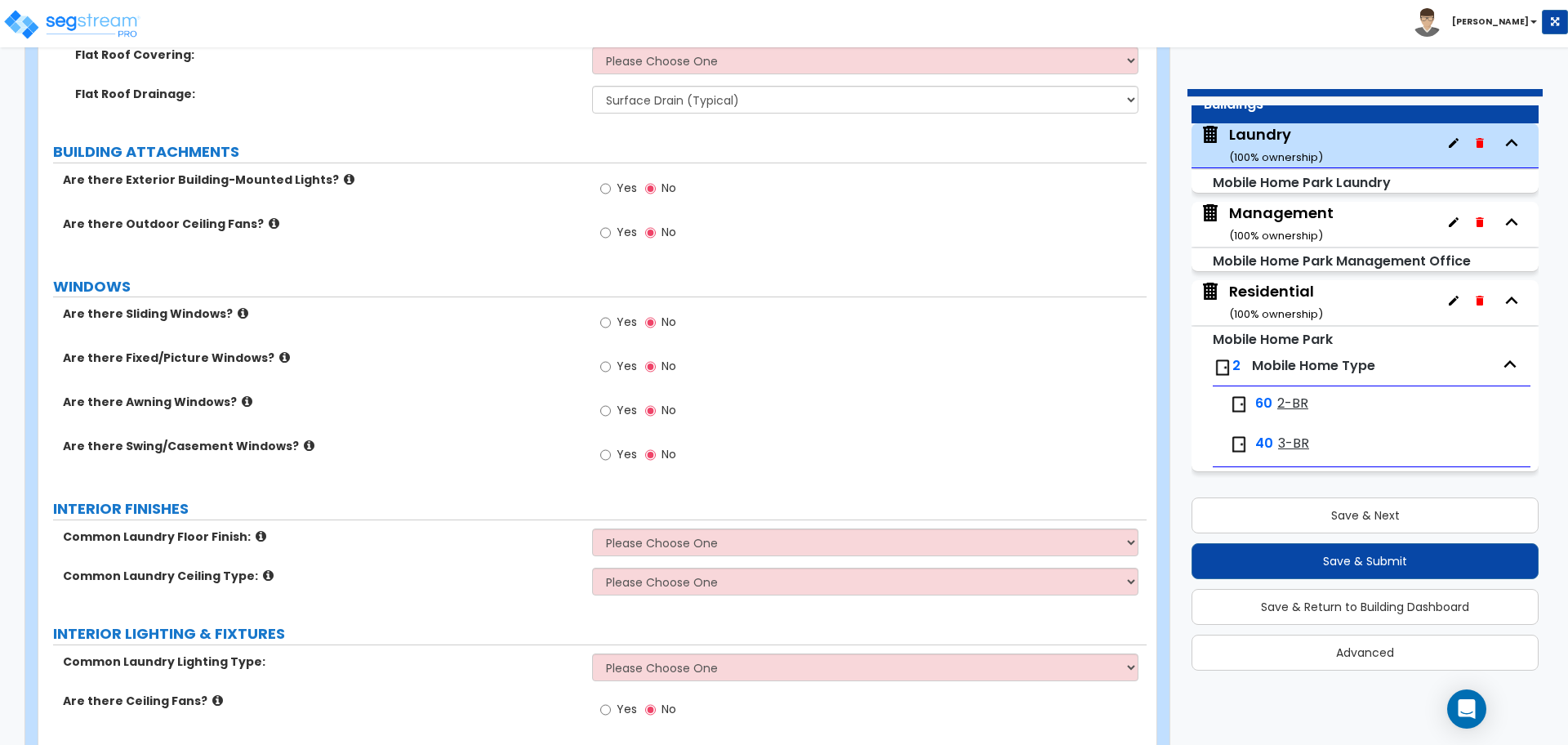
click at [1285, 219] on div "Management ( 100 % ownership)" at bounding box center [1281, 224] width 104 height 42
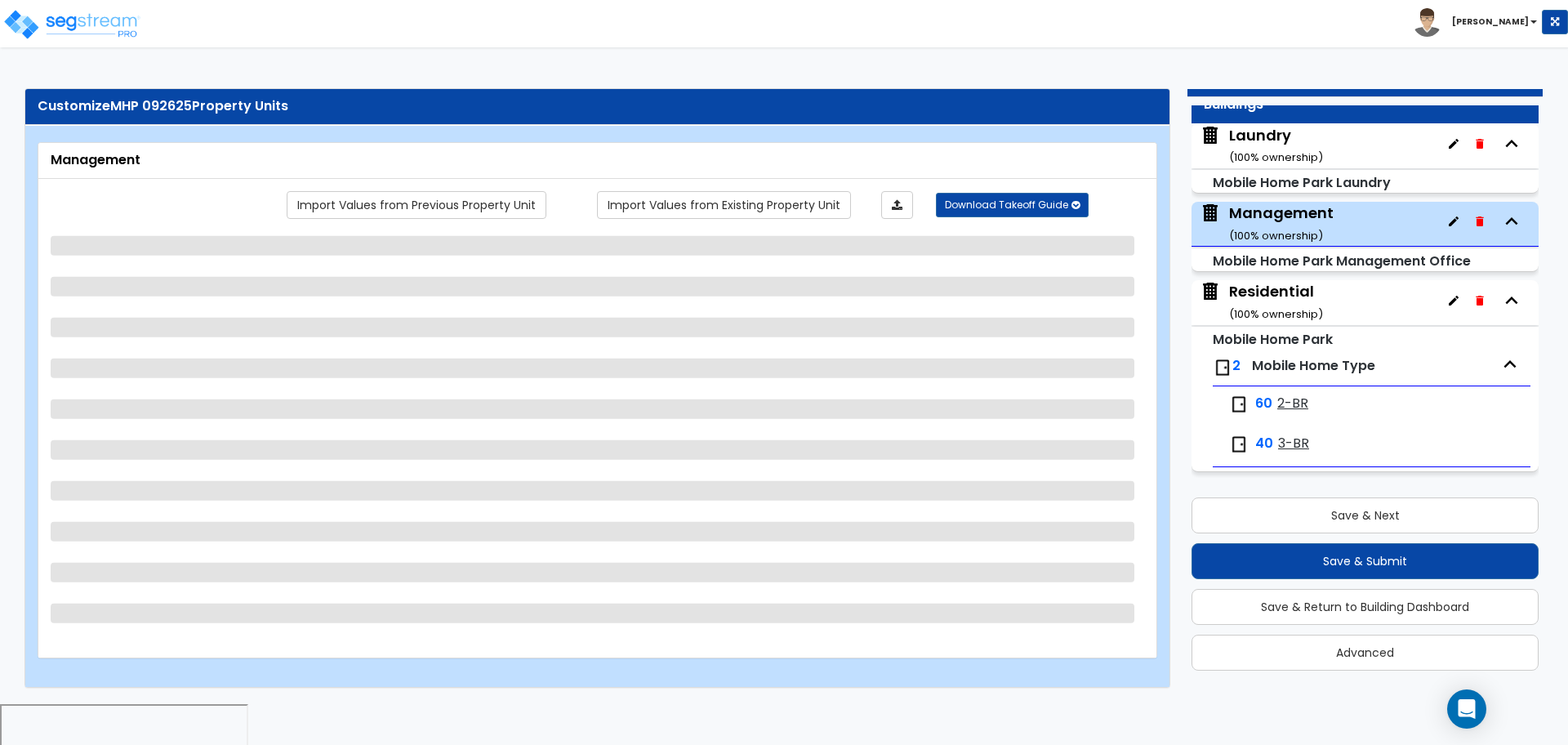
select select "3"
select select "2"
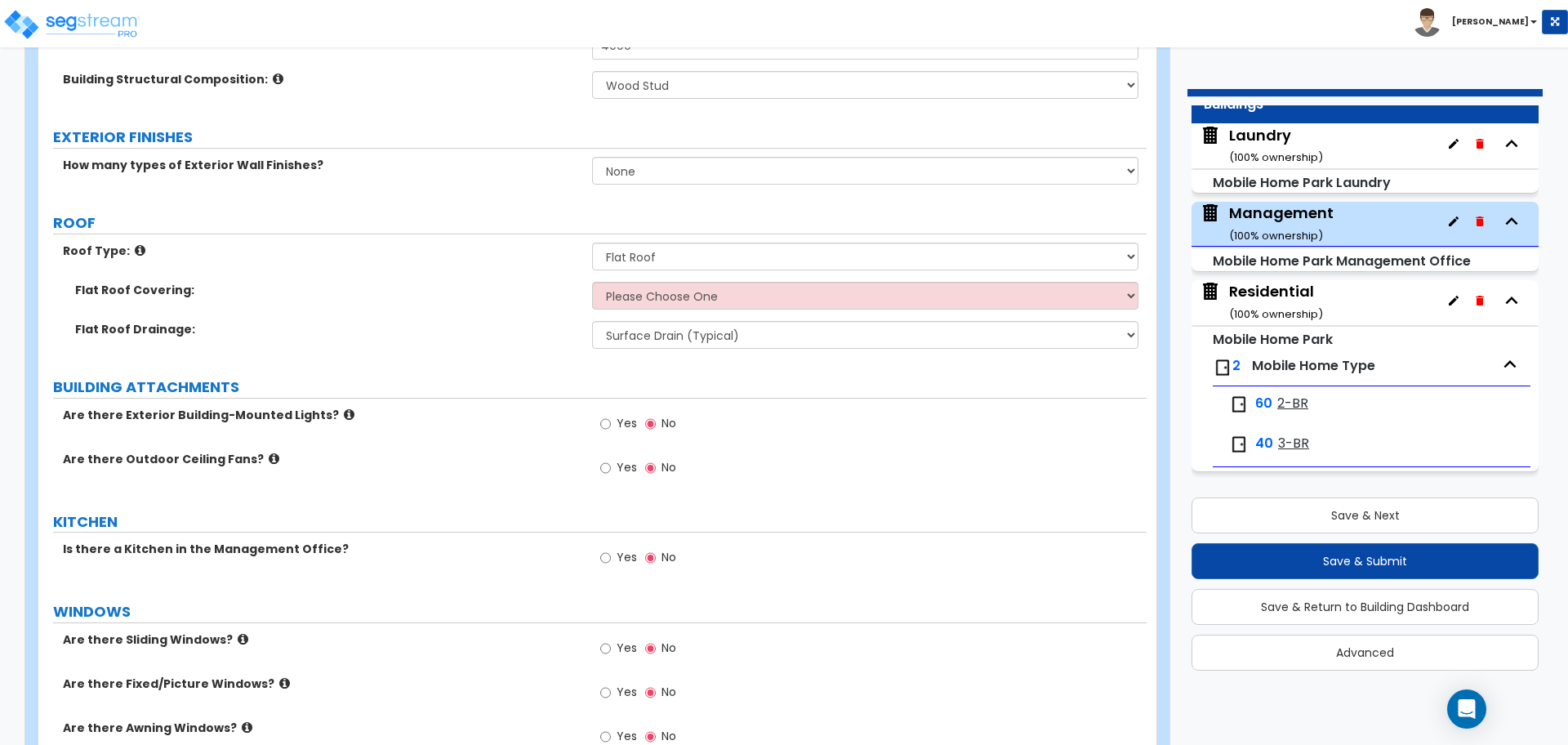
scroll to position [242, 0]
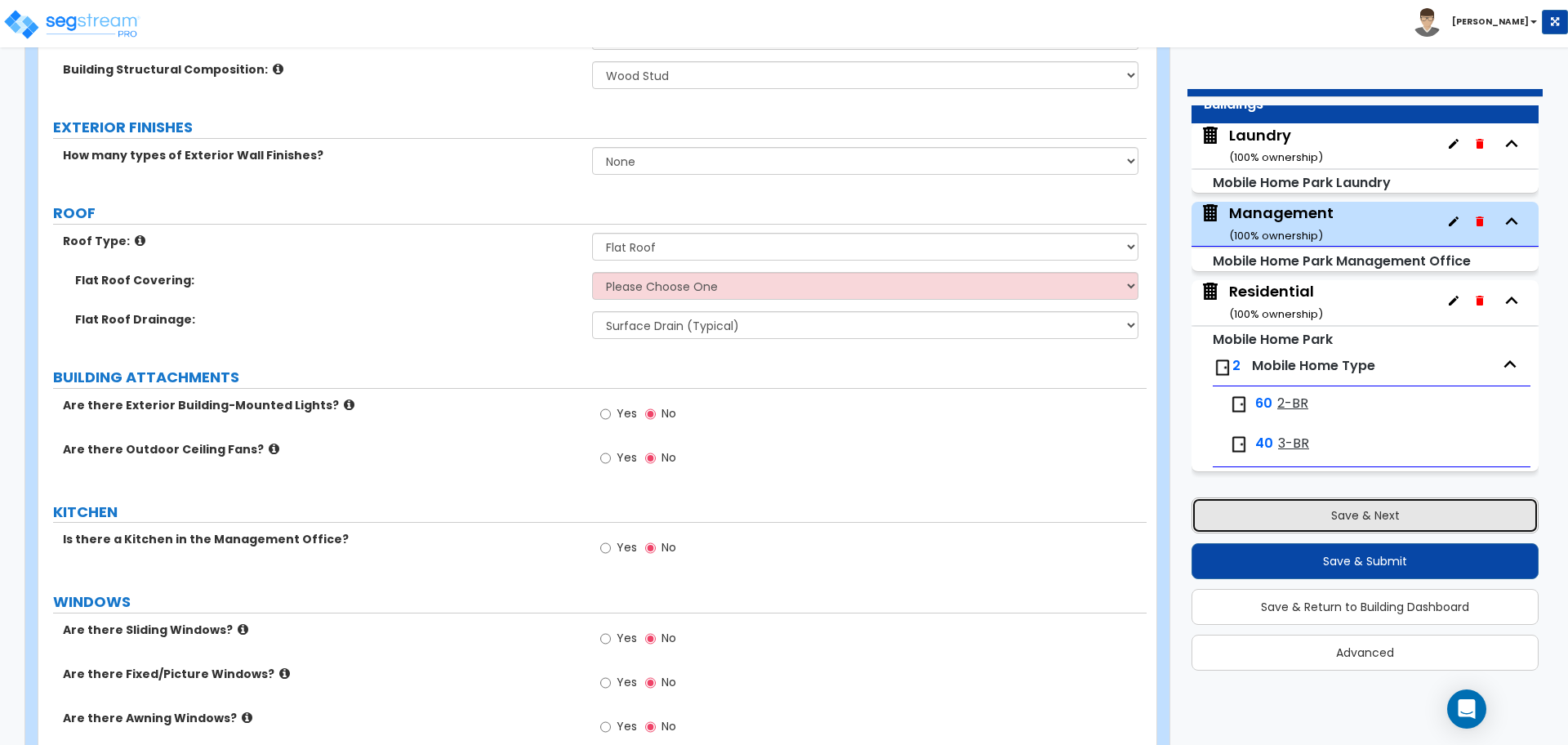
click at [1297, 520] on button "Save & Next" at bounding box center [1365, 515] width 347 height 36
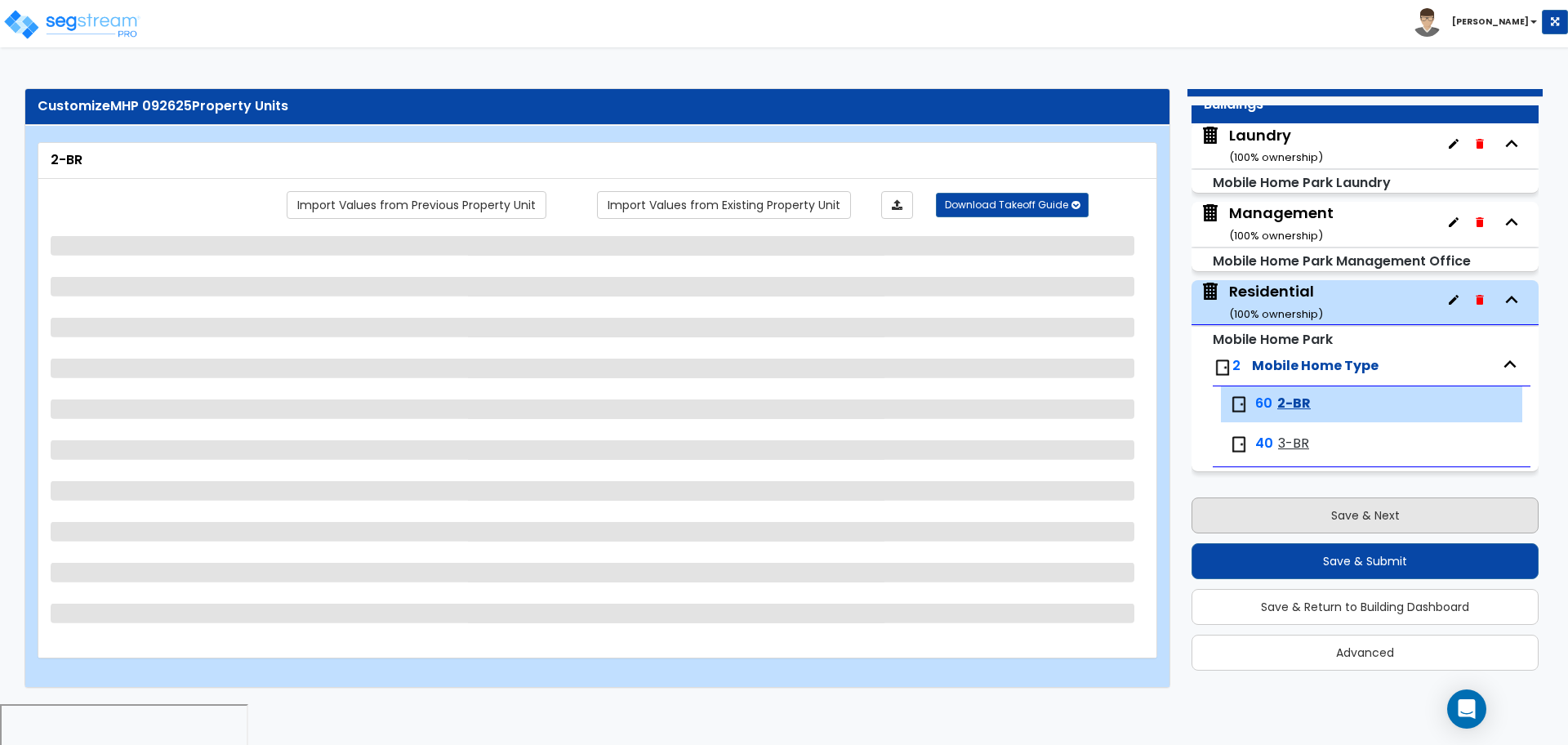
select select "1"
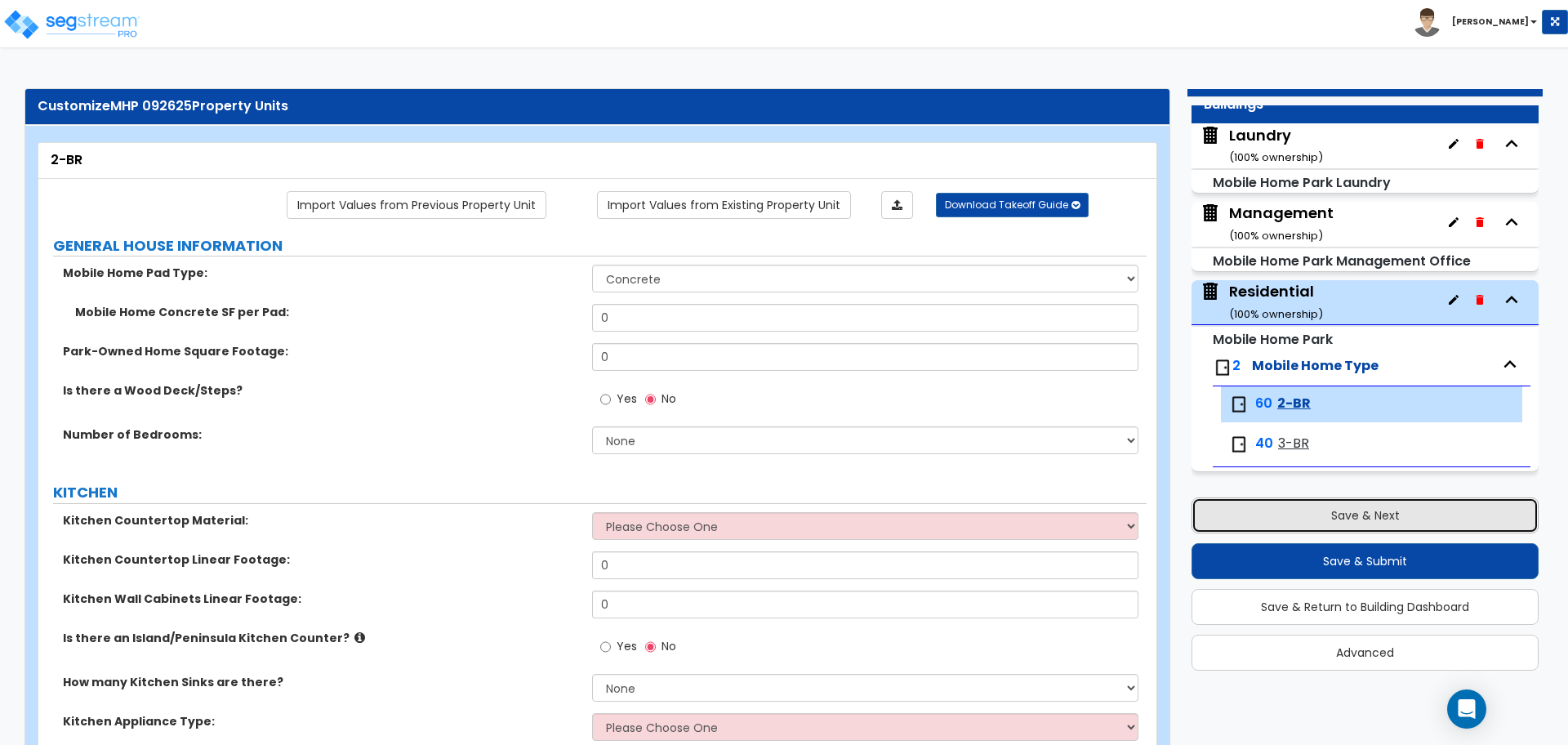
click at [1297, 520] on button "Save & Next" at bounding box center [1365, 515] width 347 height 36
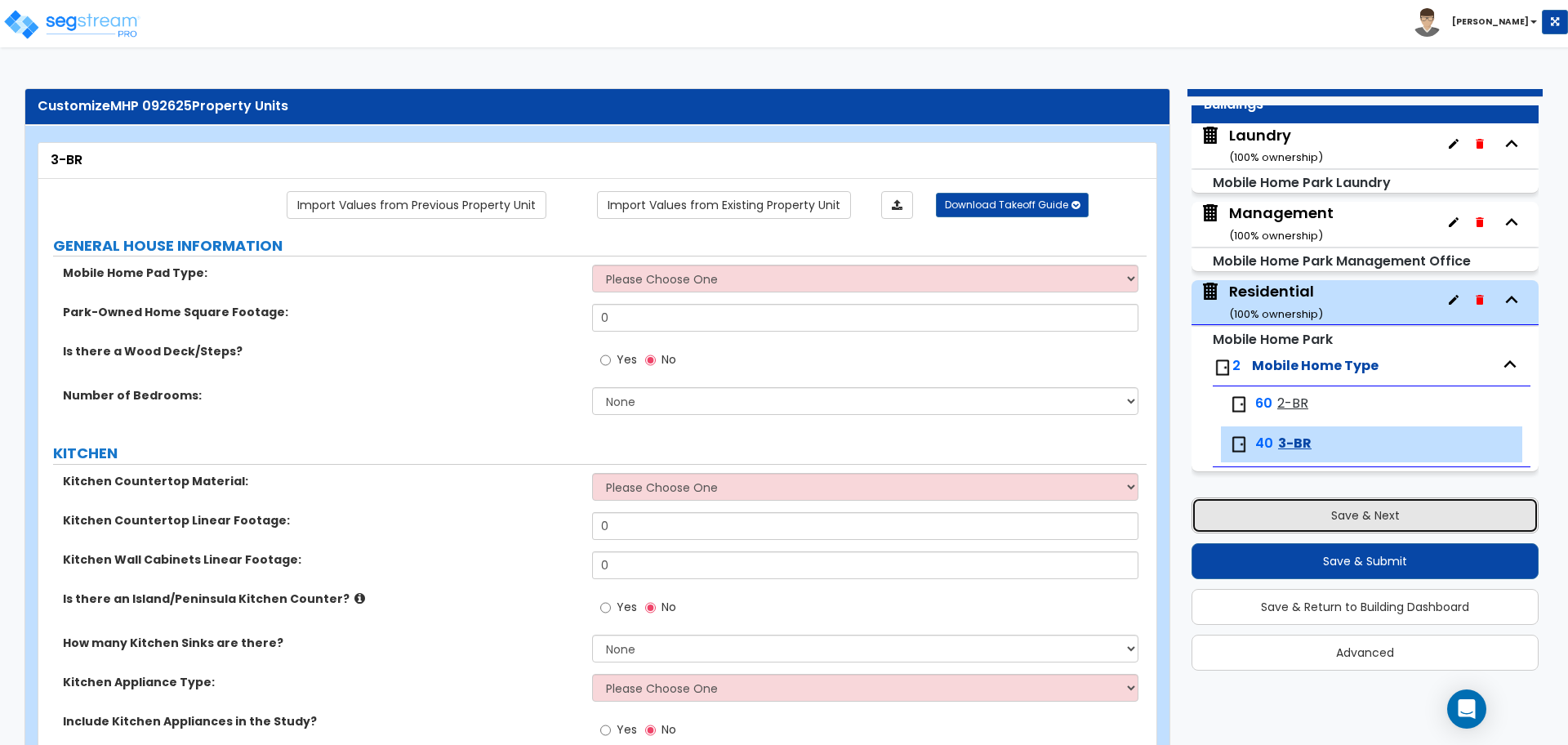
click at [1297, 520] on button "Save & Next" at bounding box center [1365, 515] width 347 height 36
select select "2"
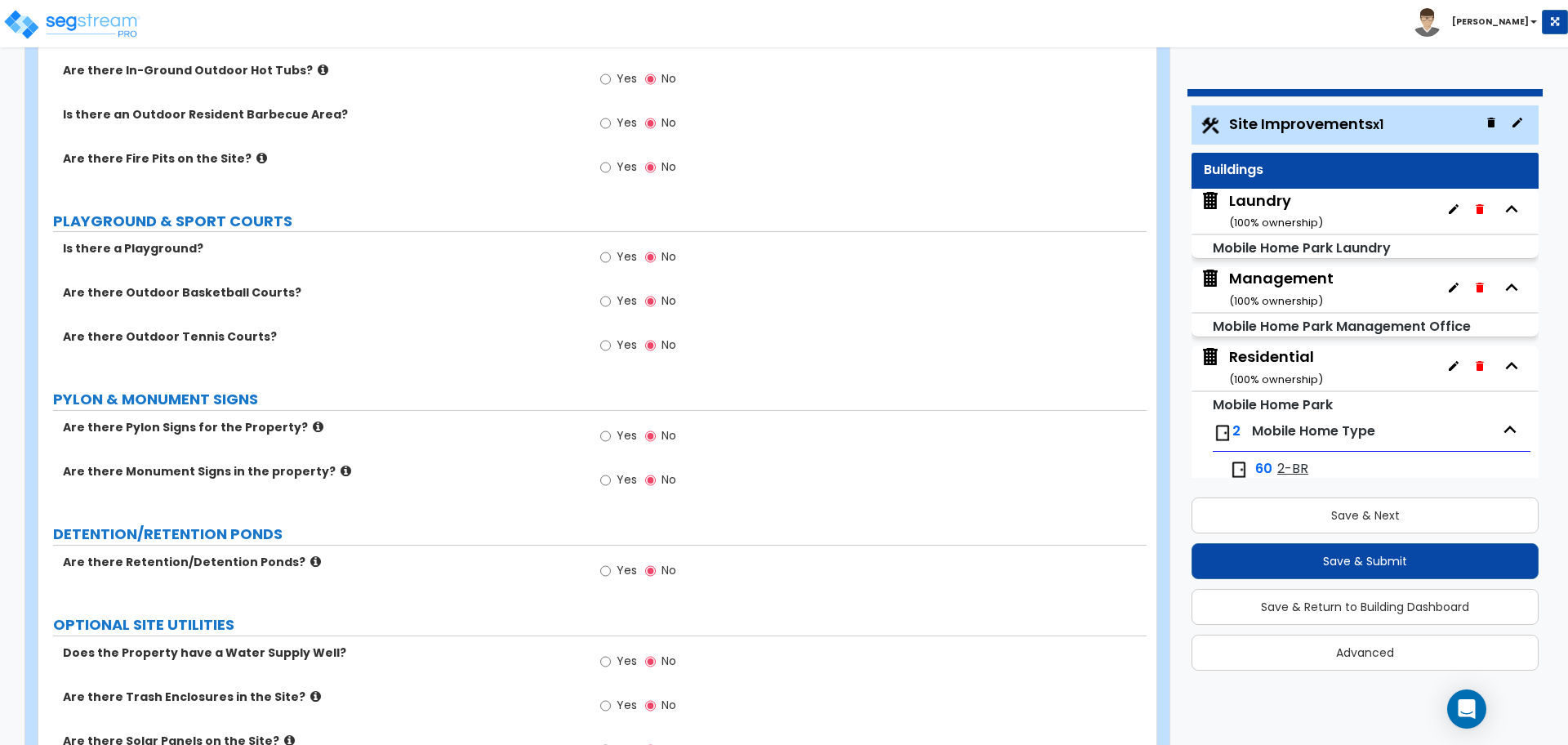
scroll to position [2490, 0]
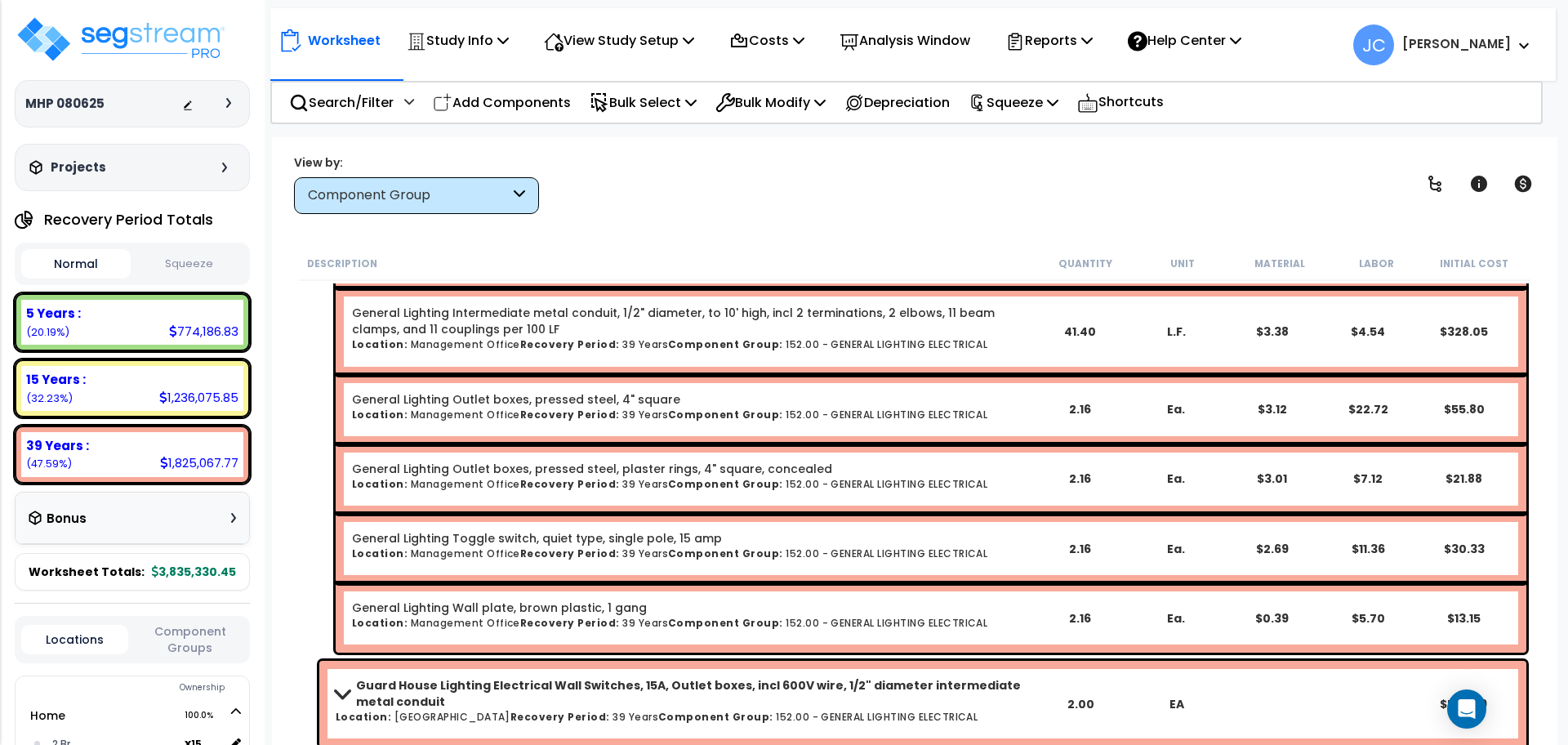
scroll to position [47408, 0]
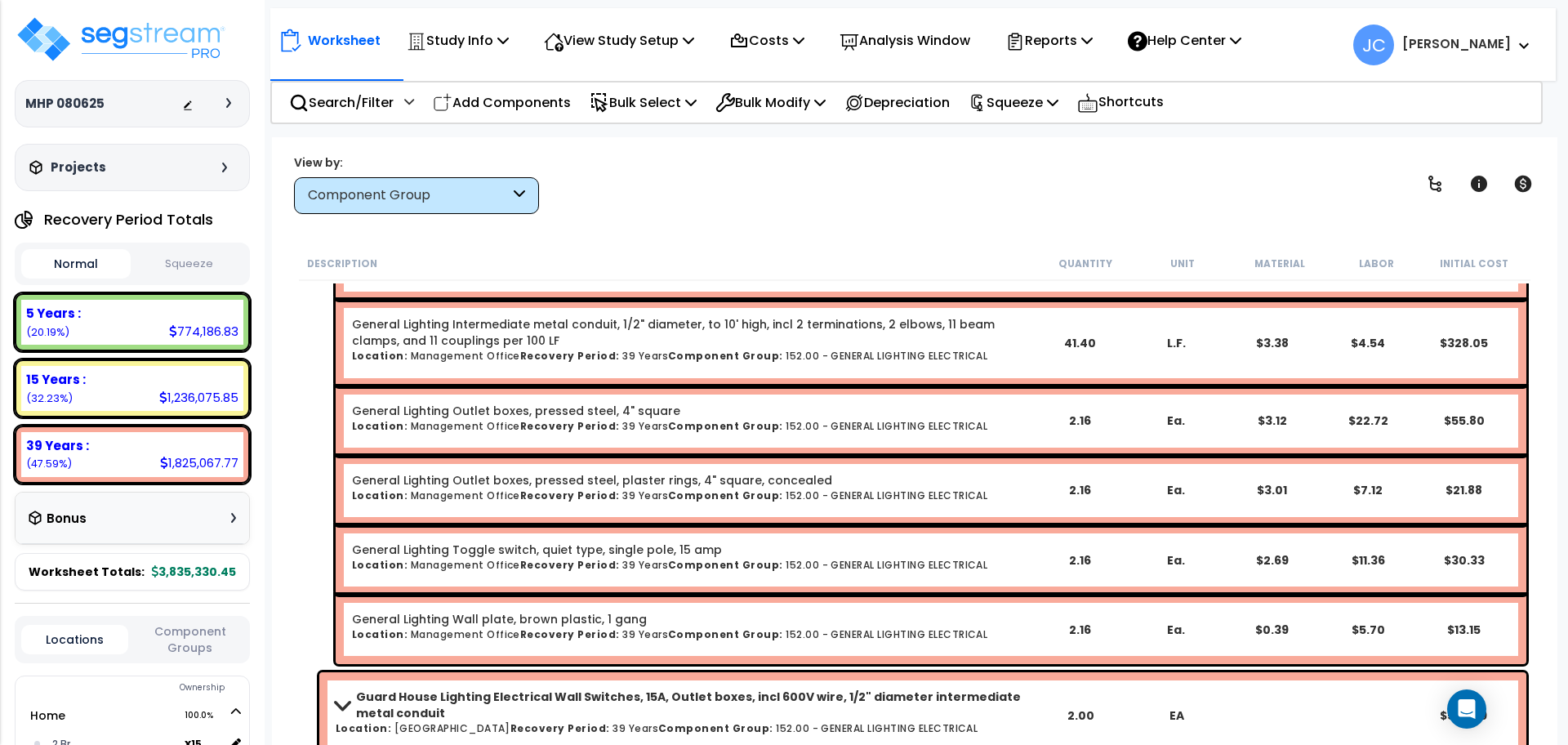
click at [714, 226] on div "Worksheet Study Info Study Setup Add Property Unit Template study Clone study JC" at bounding box center [914, 509] width 1285 height 745
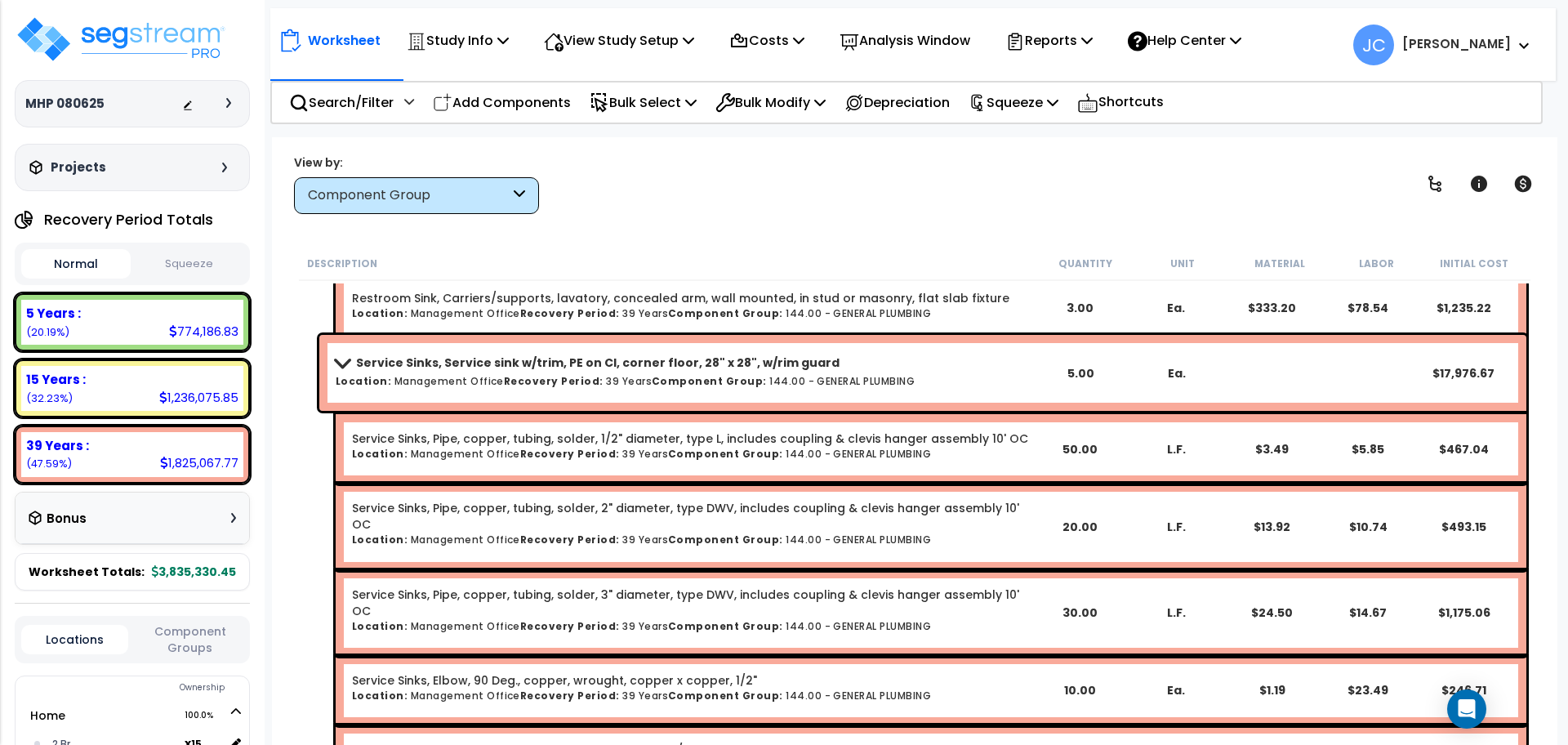
scroll to position [38996, 0]
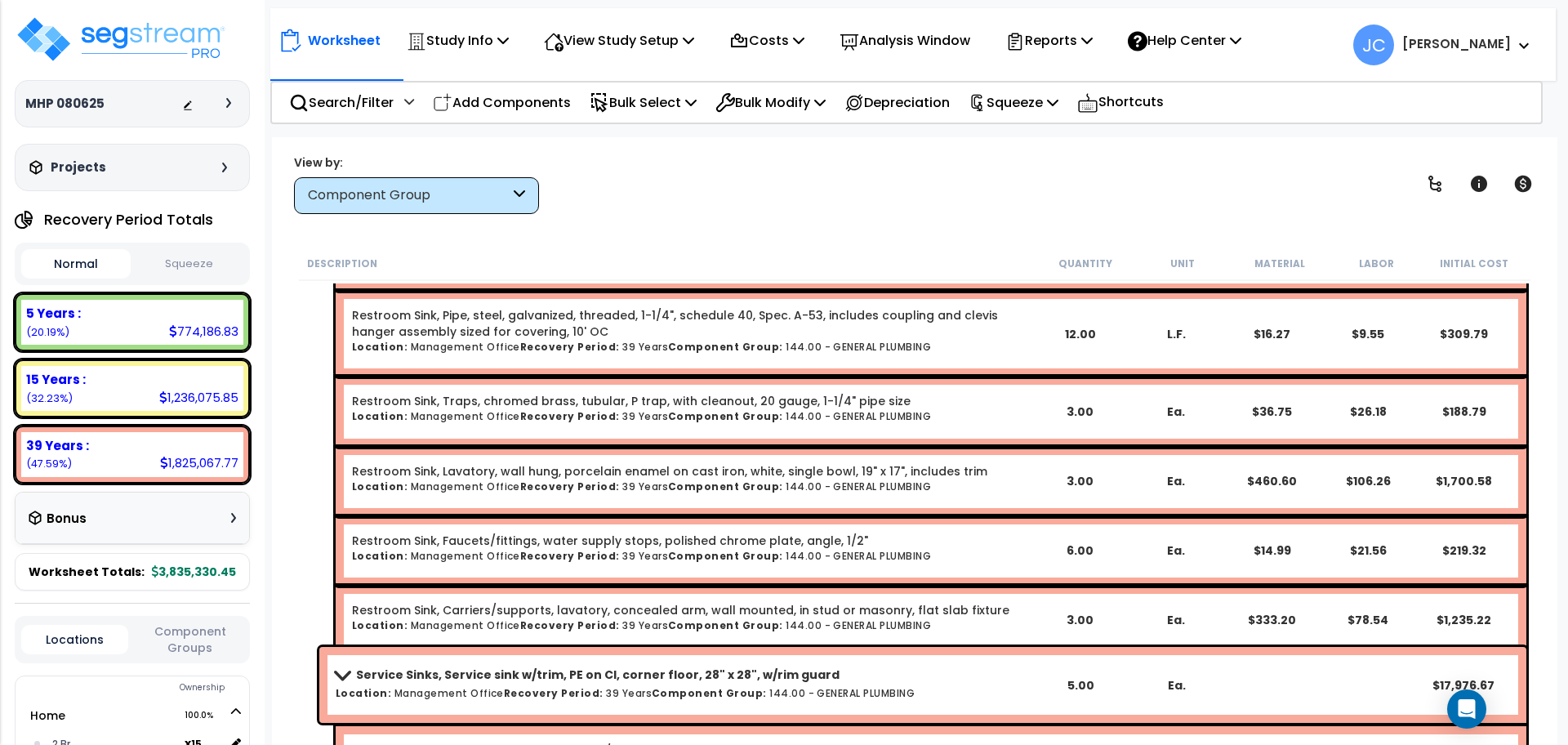
click at [1496, 30] on span "JC Jon Paul" at bounding box center [1442, 44] width 178 height 41
